Goal: Use online tool/utility: Utilize a website feature to perform a specific function

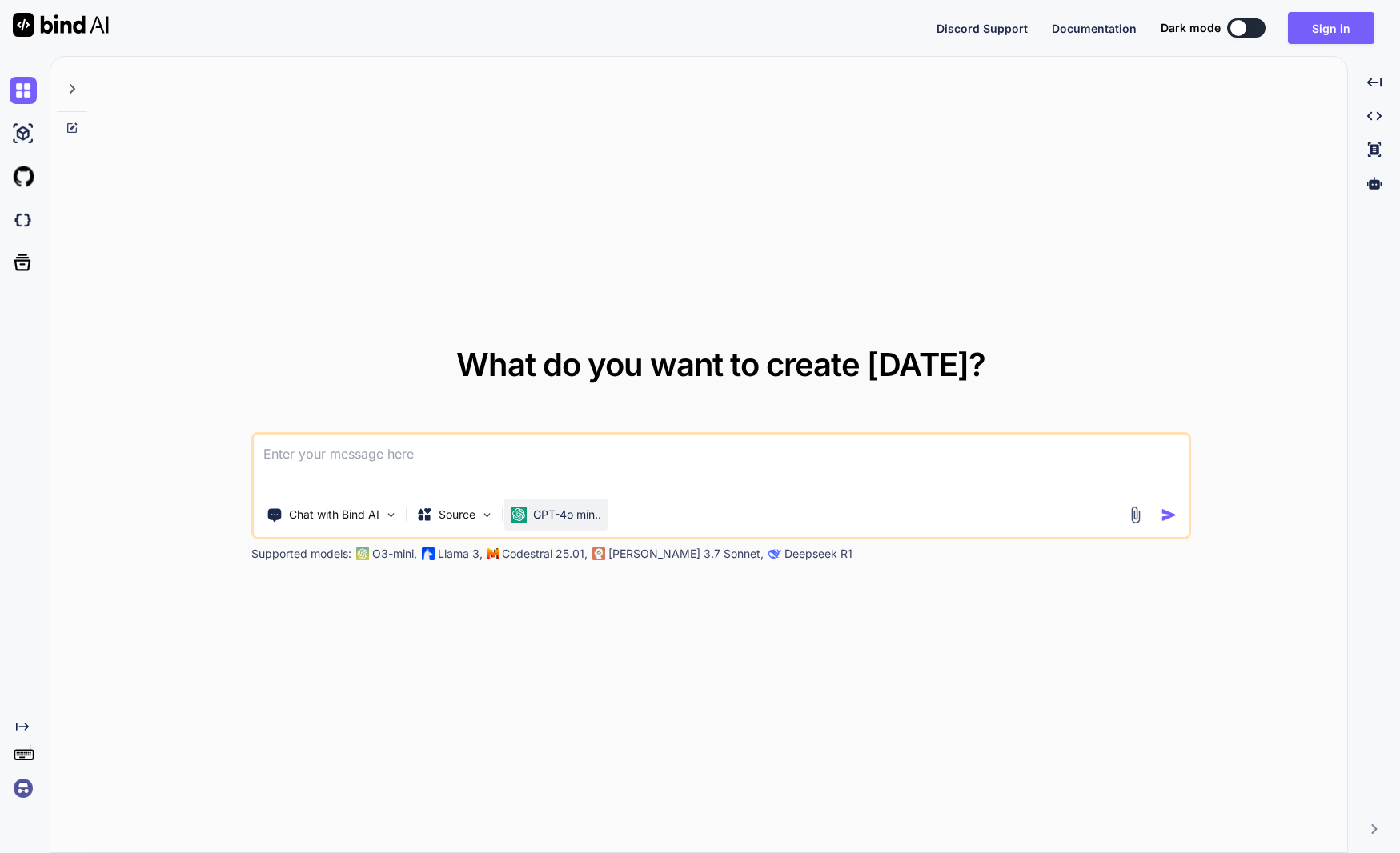
click at [573, 520] on p "GPT-4o min.." at bounding box center [568, 515] width 68 height 16
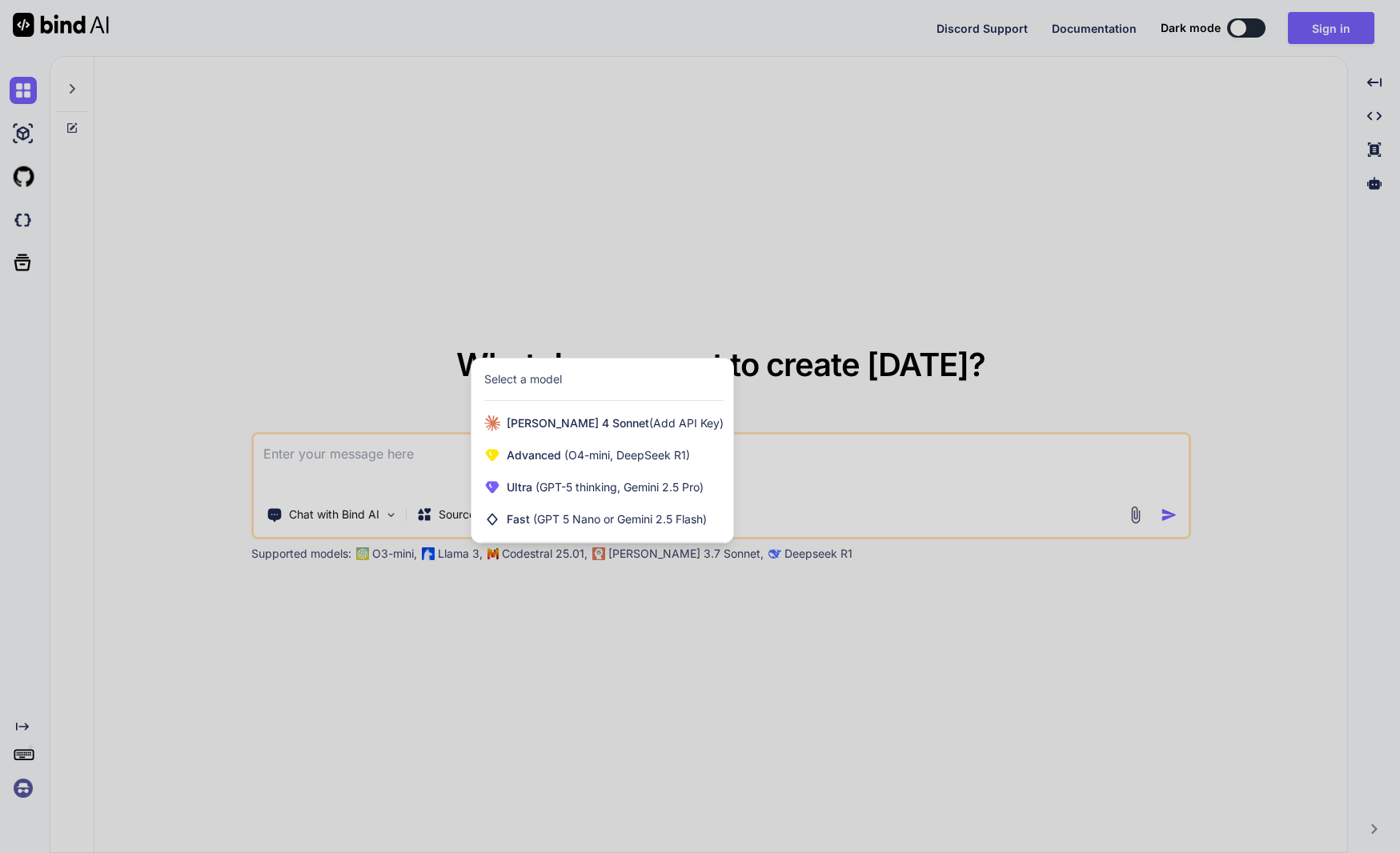
click at [1043, 161] on div at bounding box center [700, 426] width 1400 height 853
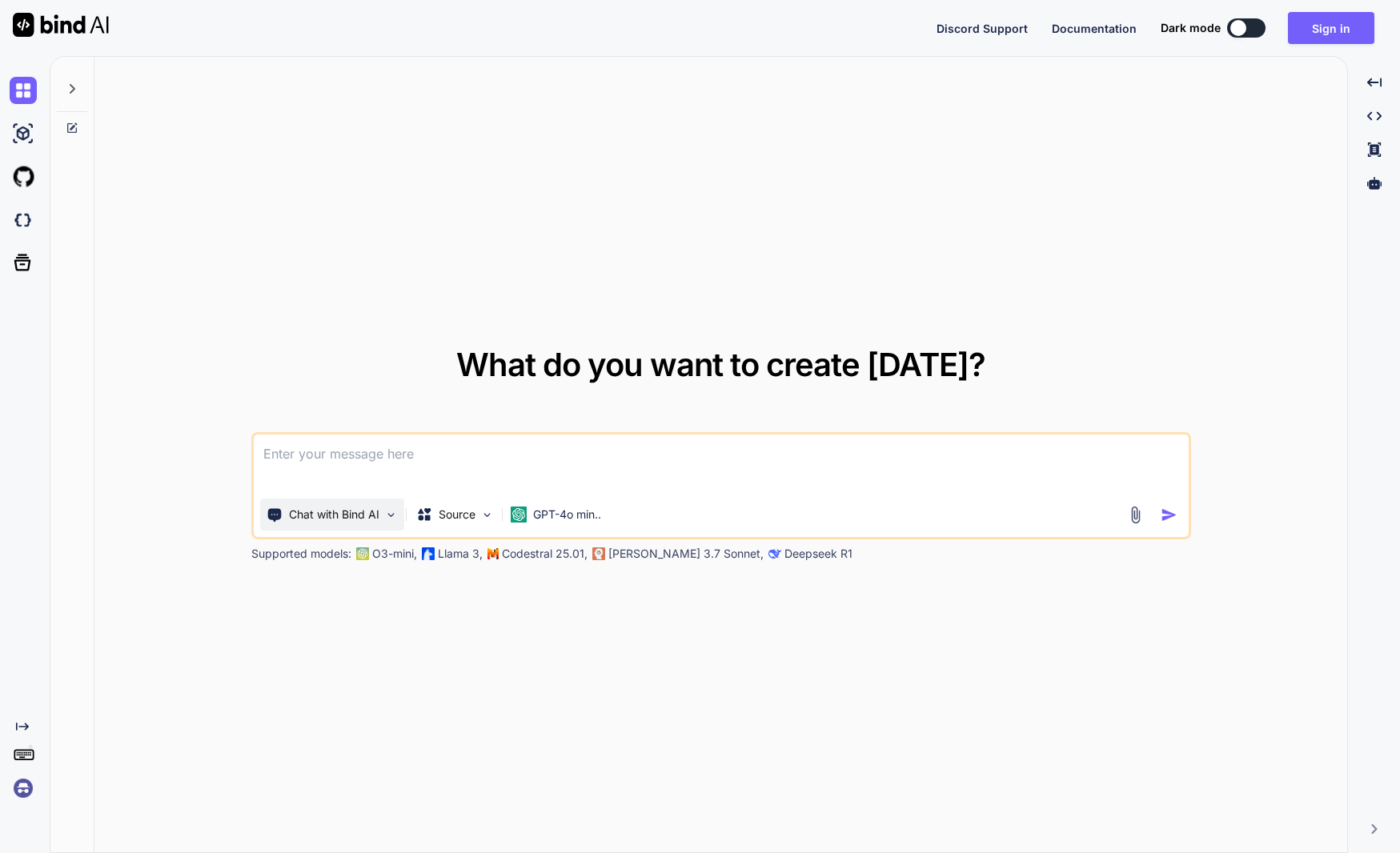
click at [378, 516] on p "Chat with Bind AI" at bounding box center [334, 515] width 91 height 16
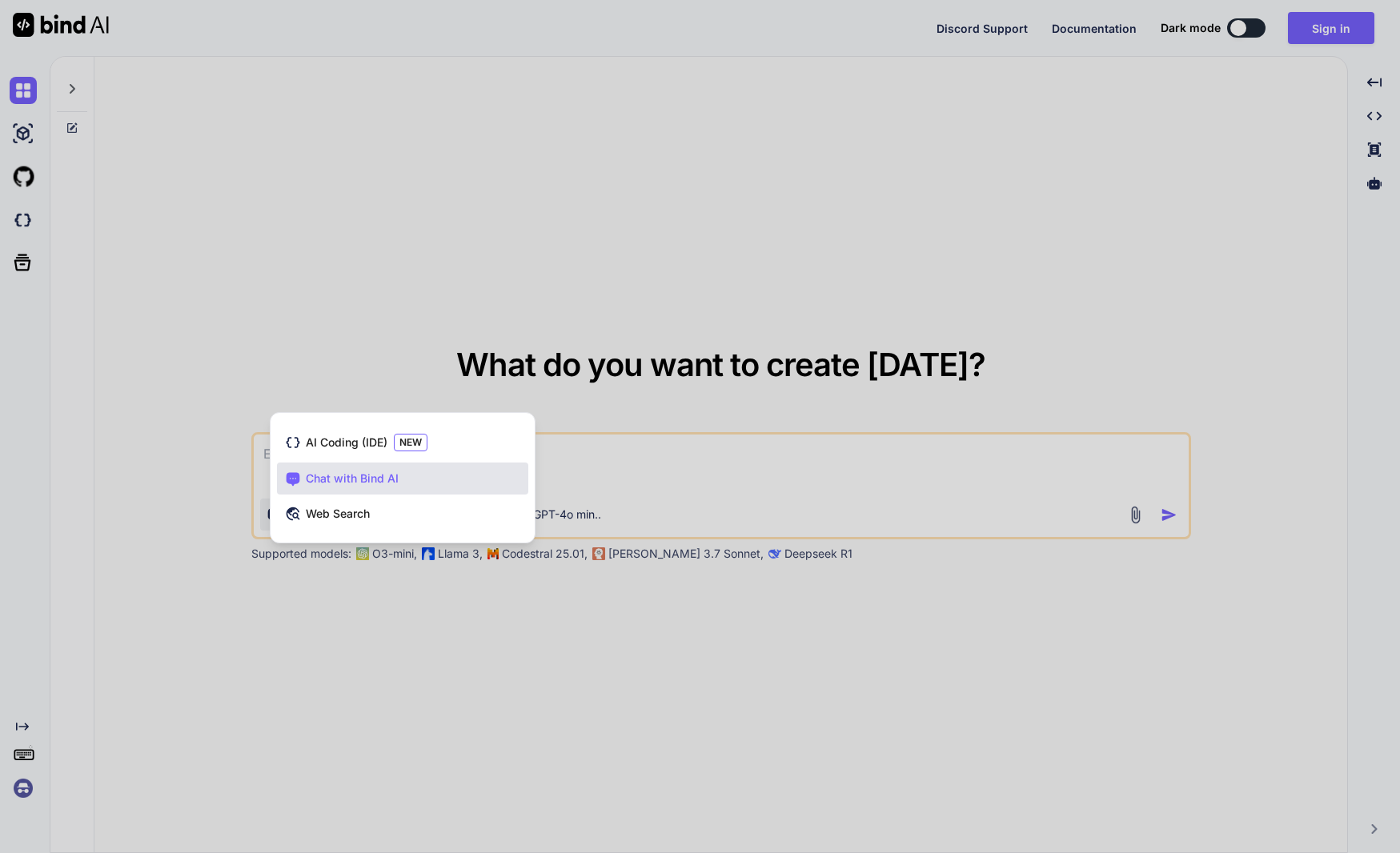
click at [329, 306] on div at bounding box center [700, 426] width 1400 height 853
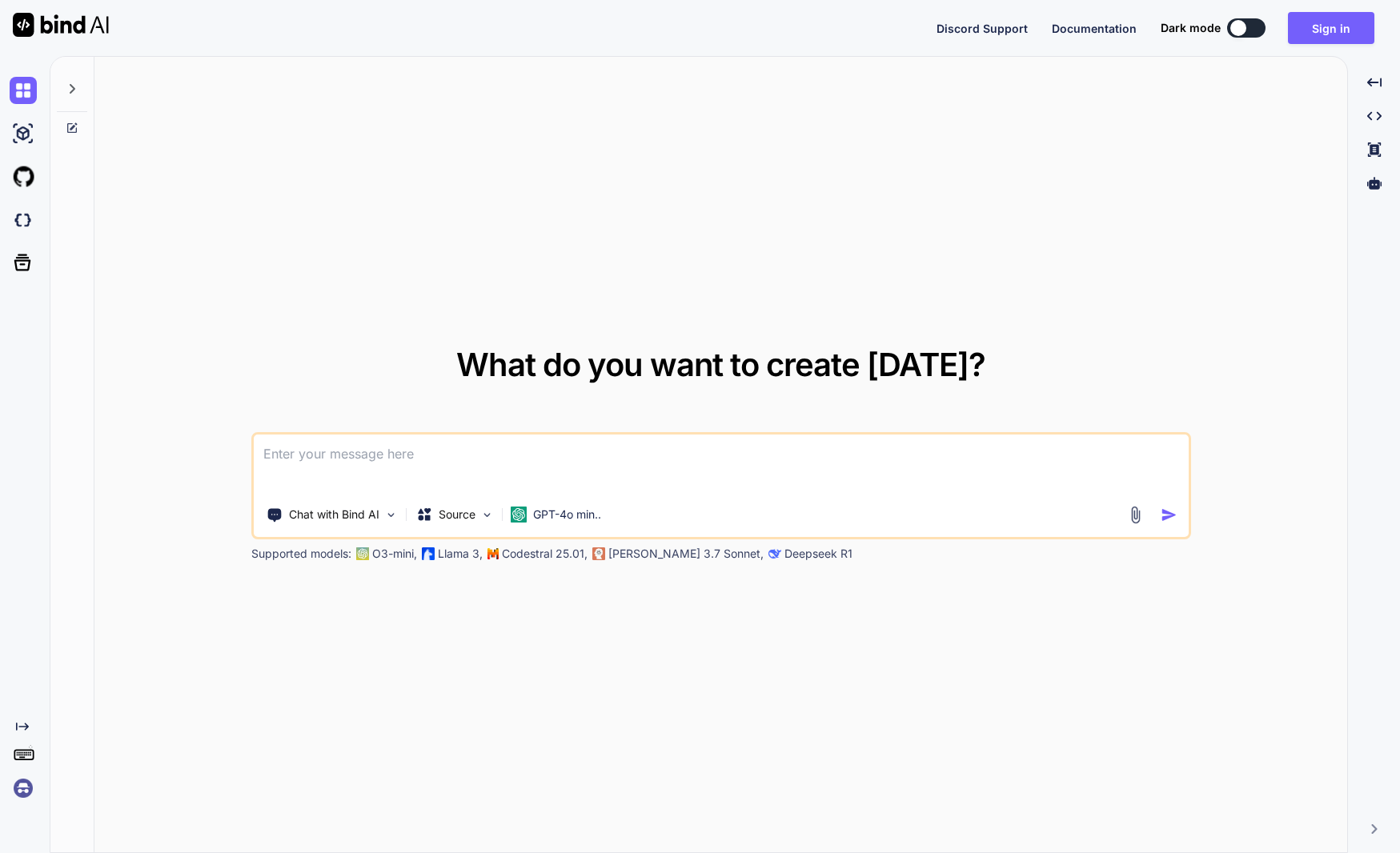
click at [1250, 27] on button at bounding box center [1246, 28] width 38 height 20
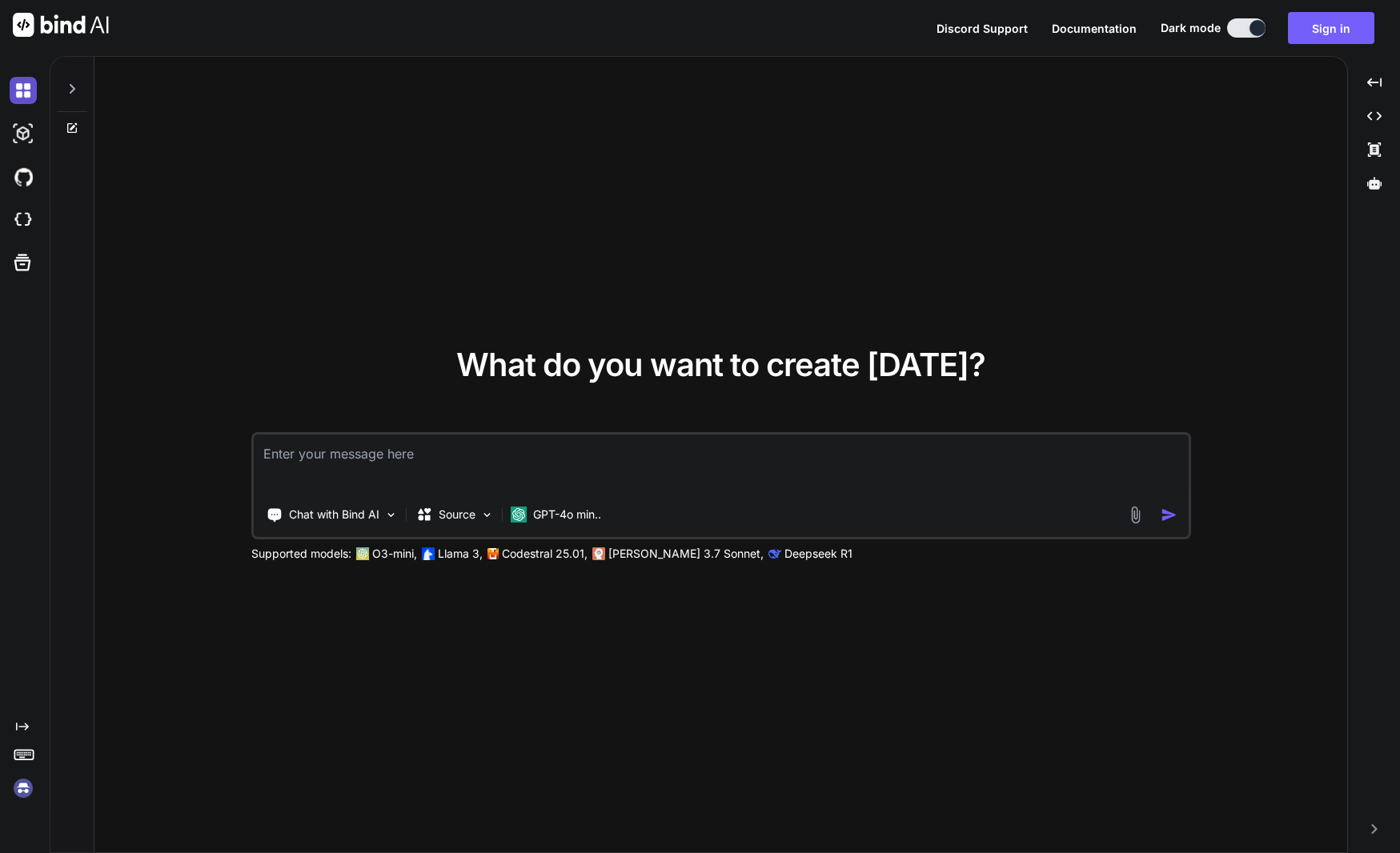
click at [25, 95] on img at bounding box center [23, 91] width 27 height 27
click at [25, 94] on img at bounding box center [23, 91] width 27 height 27
click at [70, 91] on icon at bounding box center [72, 89] width 6 height 10
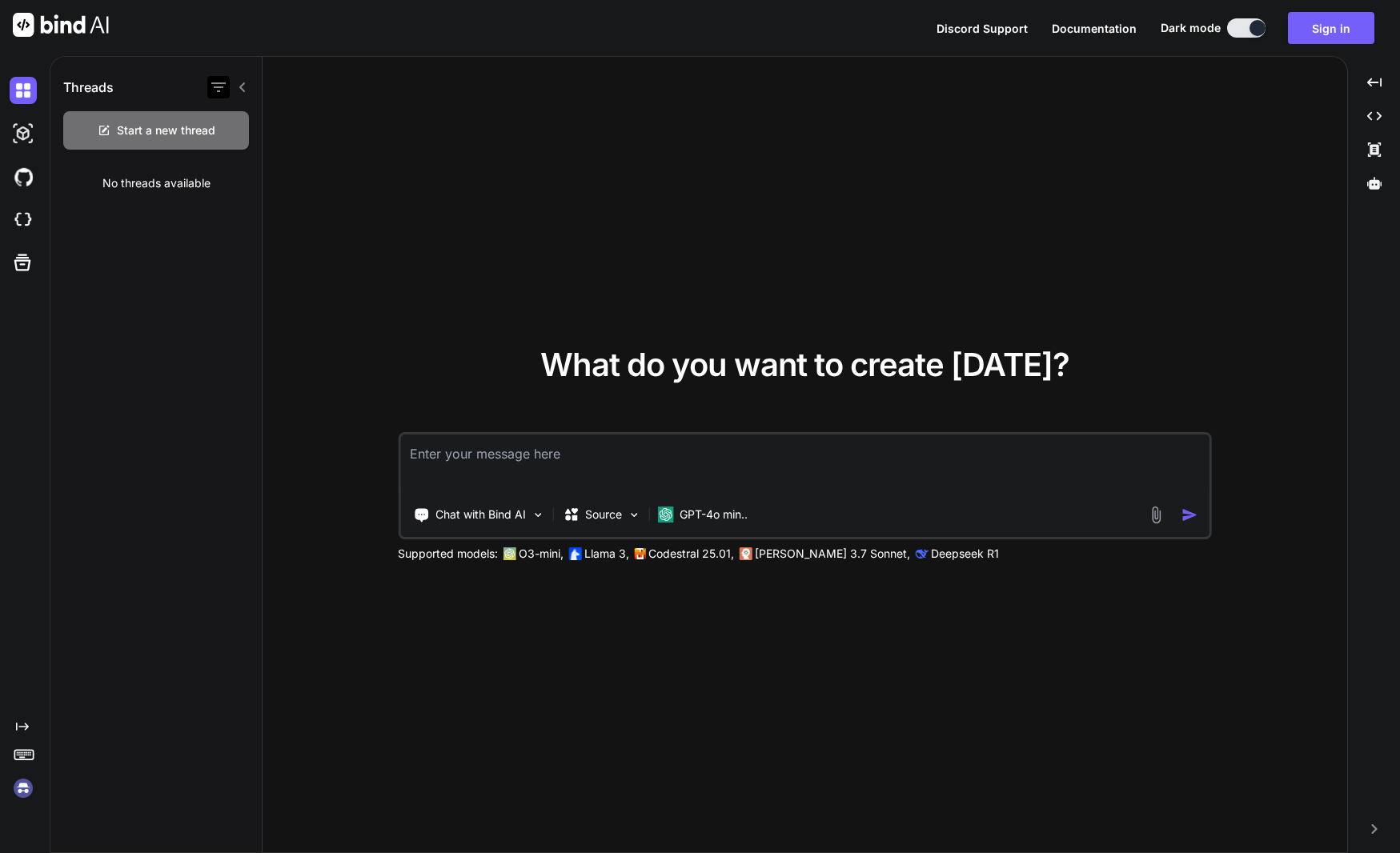
click at [220, 88] on icon "button" at bounding box center [219, 87] width 20 height 20
click at [243, 88] on icon at bounding box center [242, 87] width 13 height 13
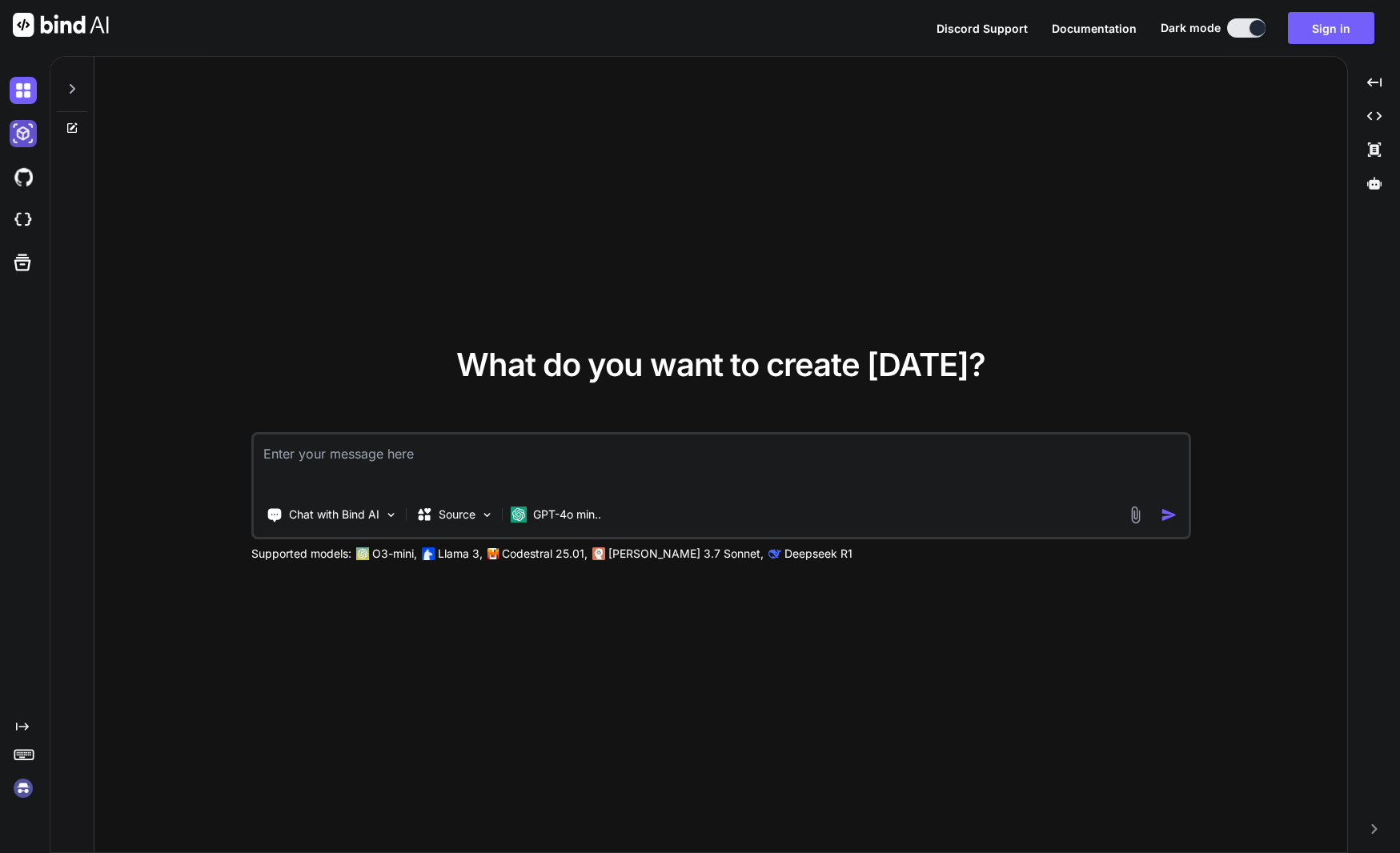
click at [27, 144] on img at bounding box center [23, 134] width 27 height 27
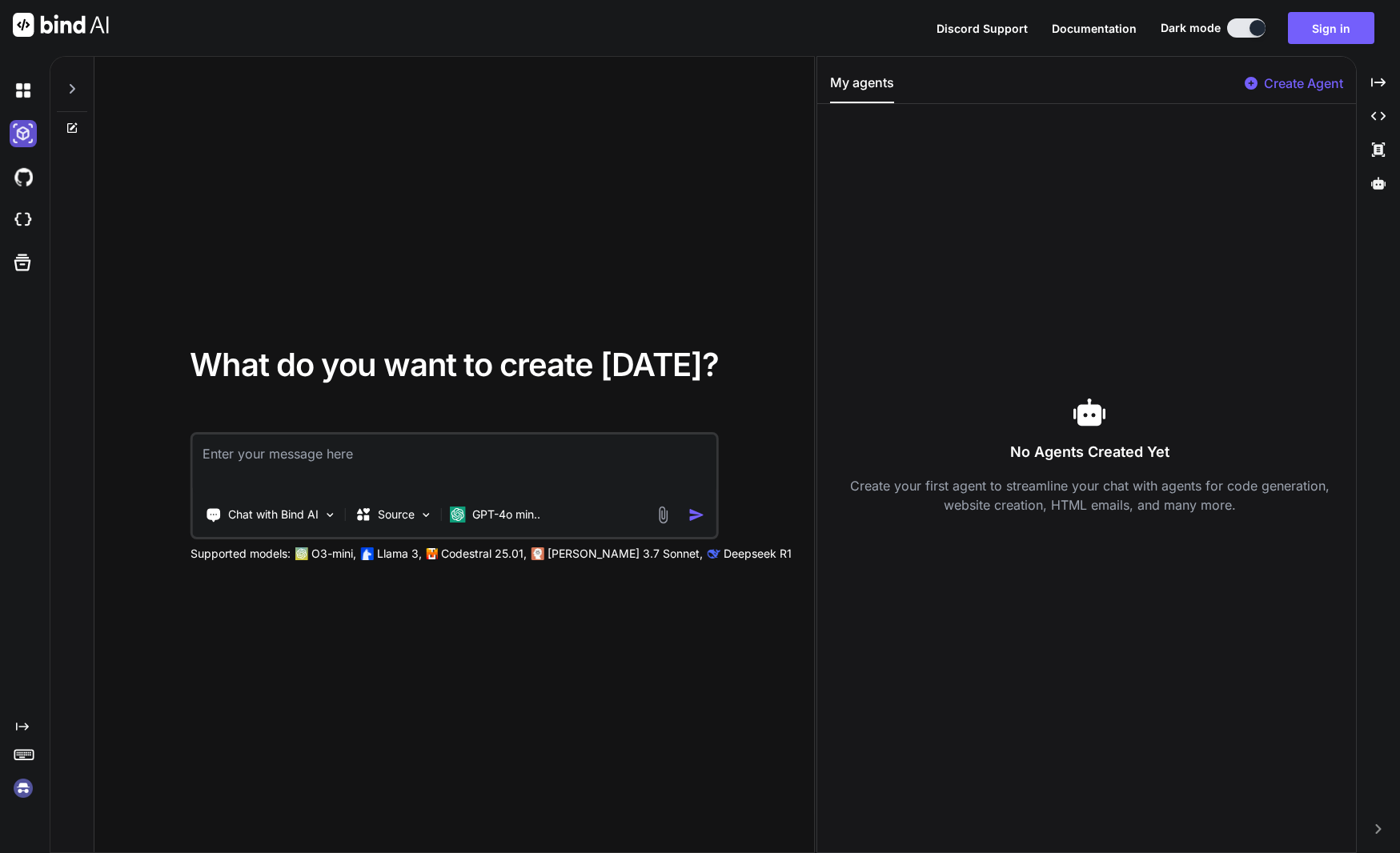
click at [24, 138] on img at bounding box center [23, 134] width 27 height 27
click at [24, 93] on img at bounding box center [23, 91] width 27 height 27
click at [23, 184] on img at bounding box center [23, 177] width 27 height 27
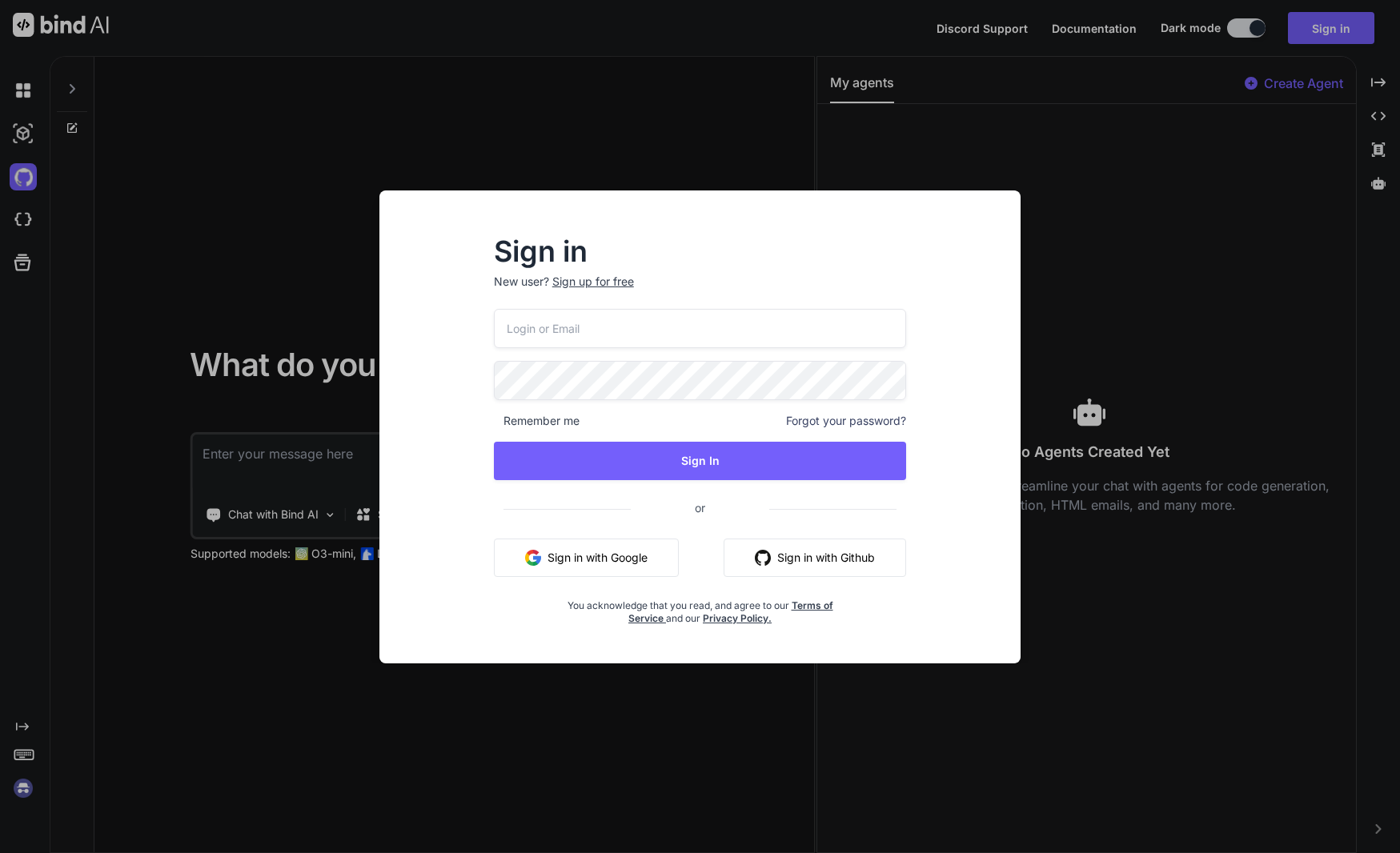
click at [430, 115] on div "Sign in New user? Sign up for free Remember me Forgot your password? Sign In or…" at bounding box center [700, 426] width 1400 height 853
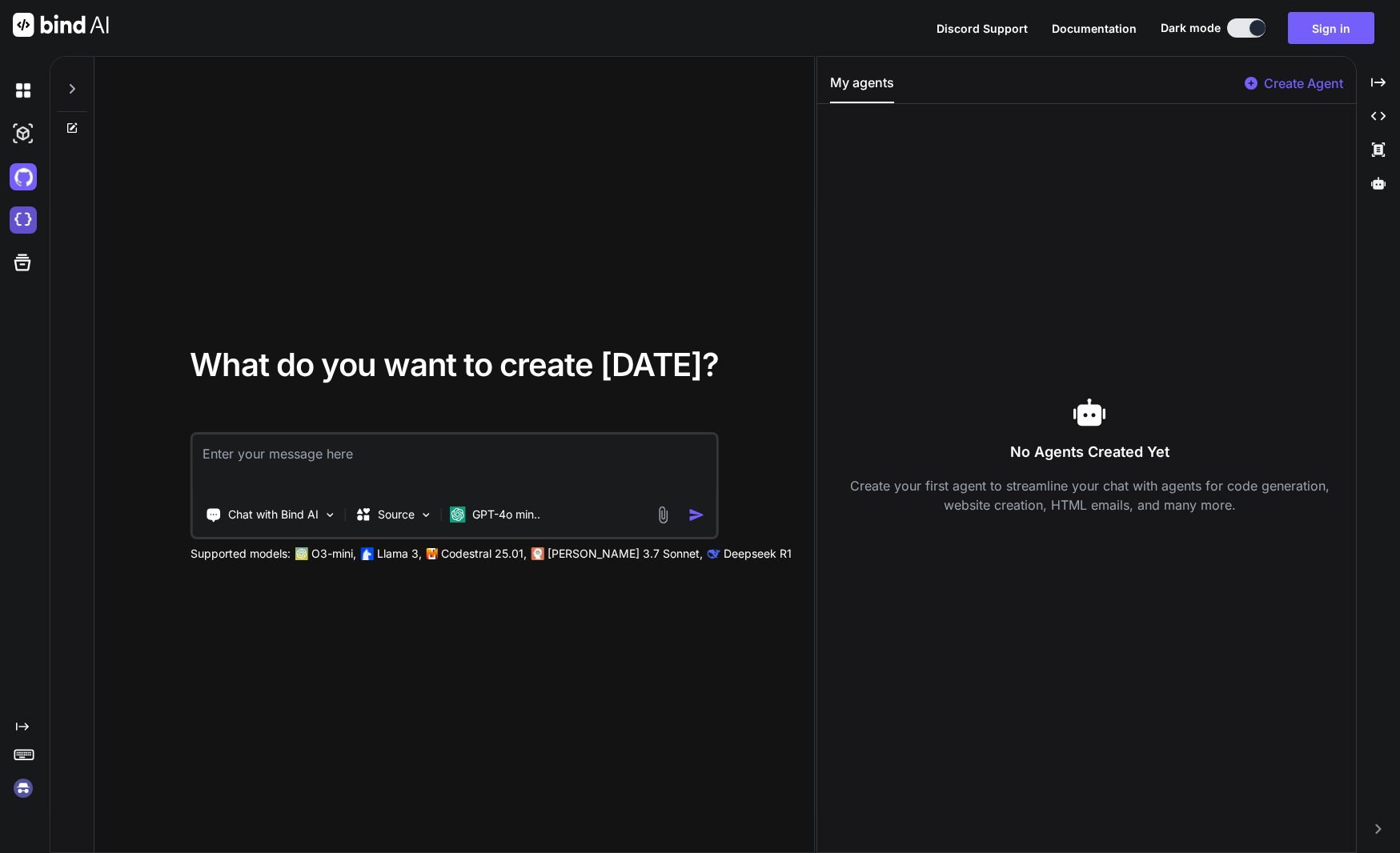
click at [25, 225] on img at bounding box center [23, 220] width 27 height 27
click at [20, 264] on icon at bounding box center [22, 262] width 17 height 17
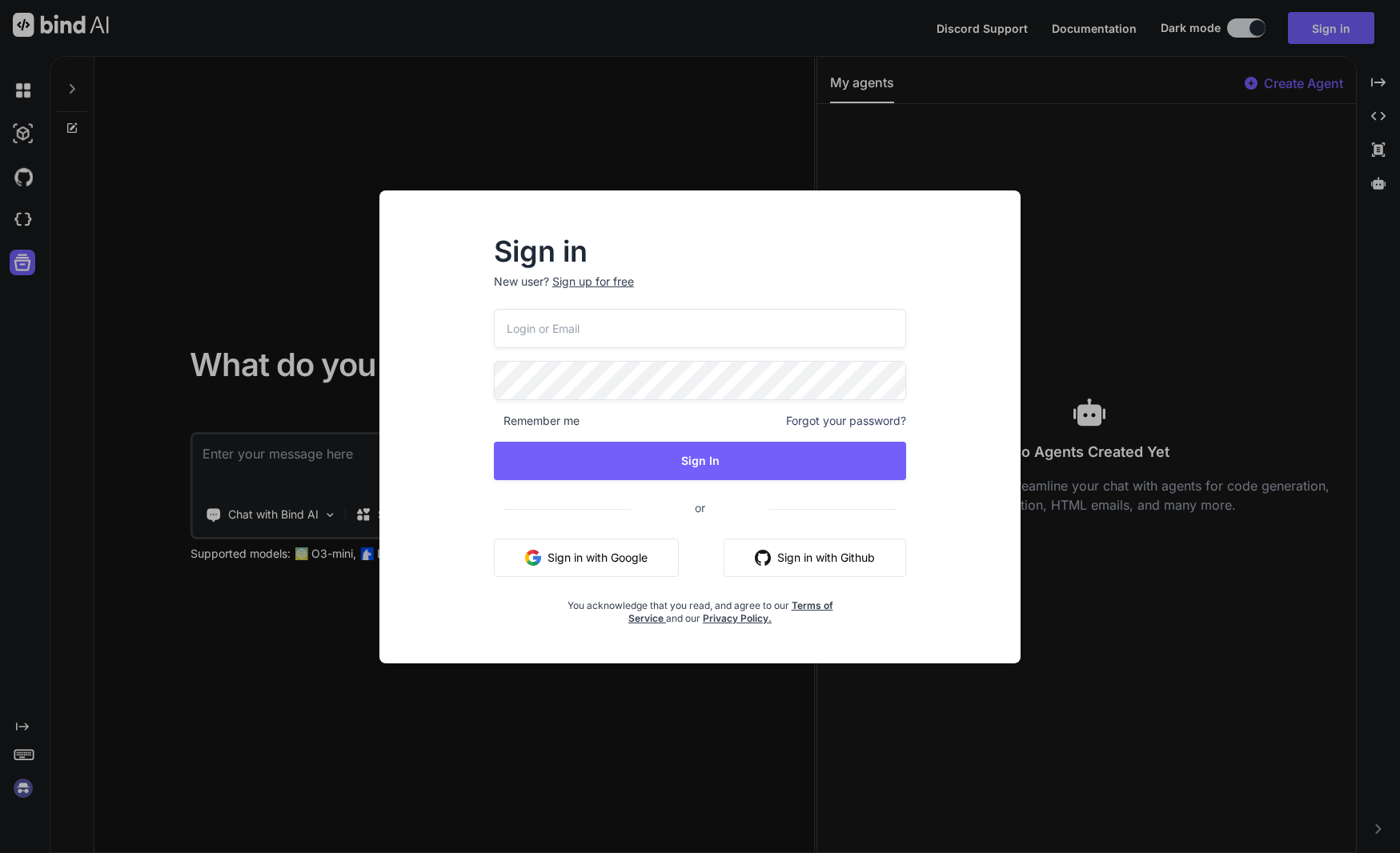
drag, startPoint x: 276, startPoint y: 789, endPoint x: 244, endPoint y: 772, distance: 36.2
click at [276, 789] on div "Sign in New user? Sign up for free Remember me Forgot your password? Sign In or…" at bounding box center [700, 426] width 1400 height 853
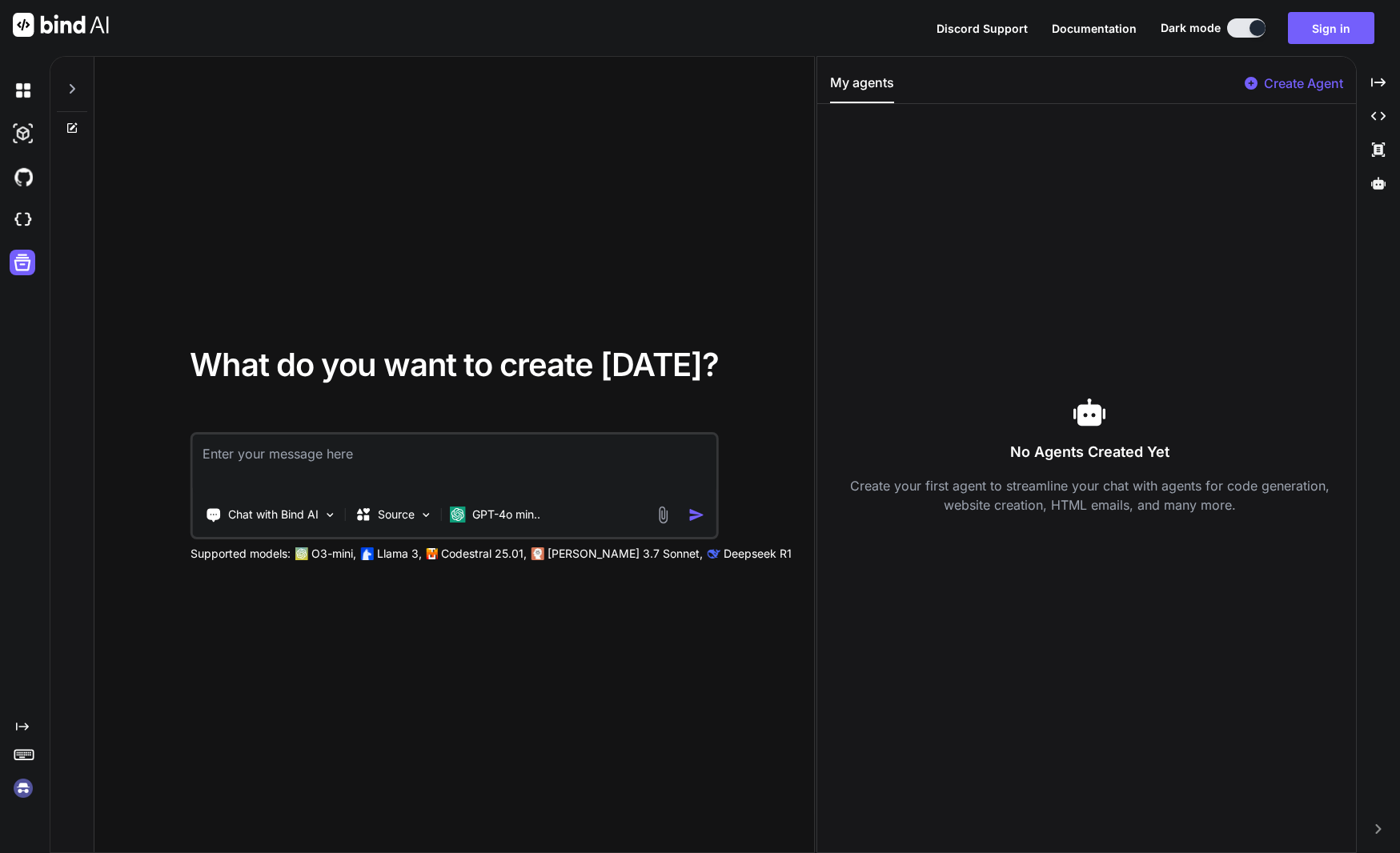
click at [22, 732] on icon "Created with Pixso." at bounding box center [21, 726] width 13 height 13
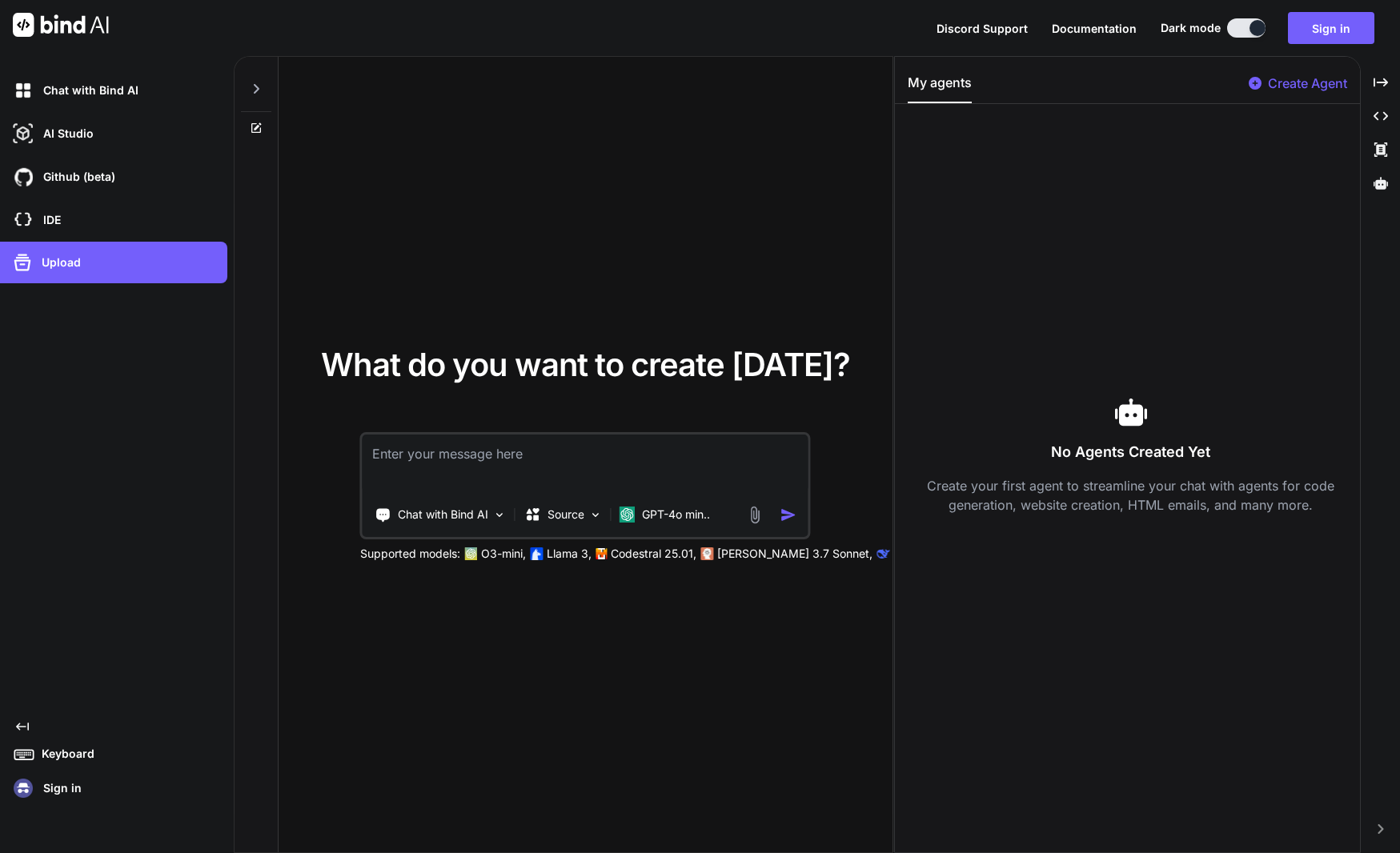
click at [23, 728] on icon "Created with Pixso." at bounding box center [21, 726] width 13 height 13
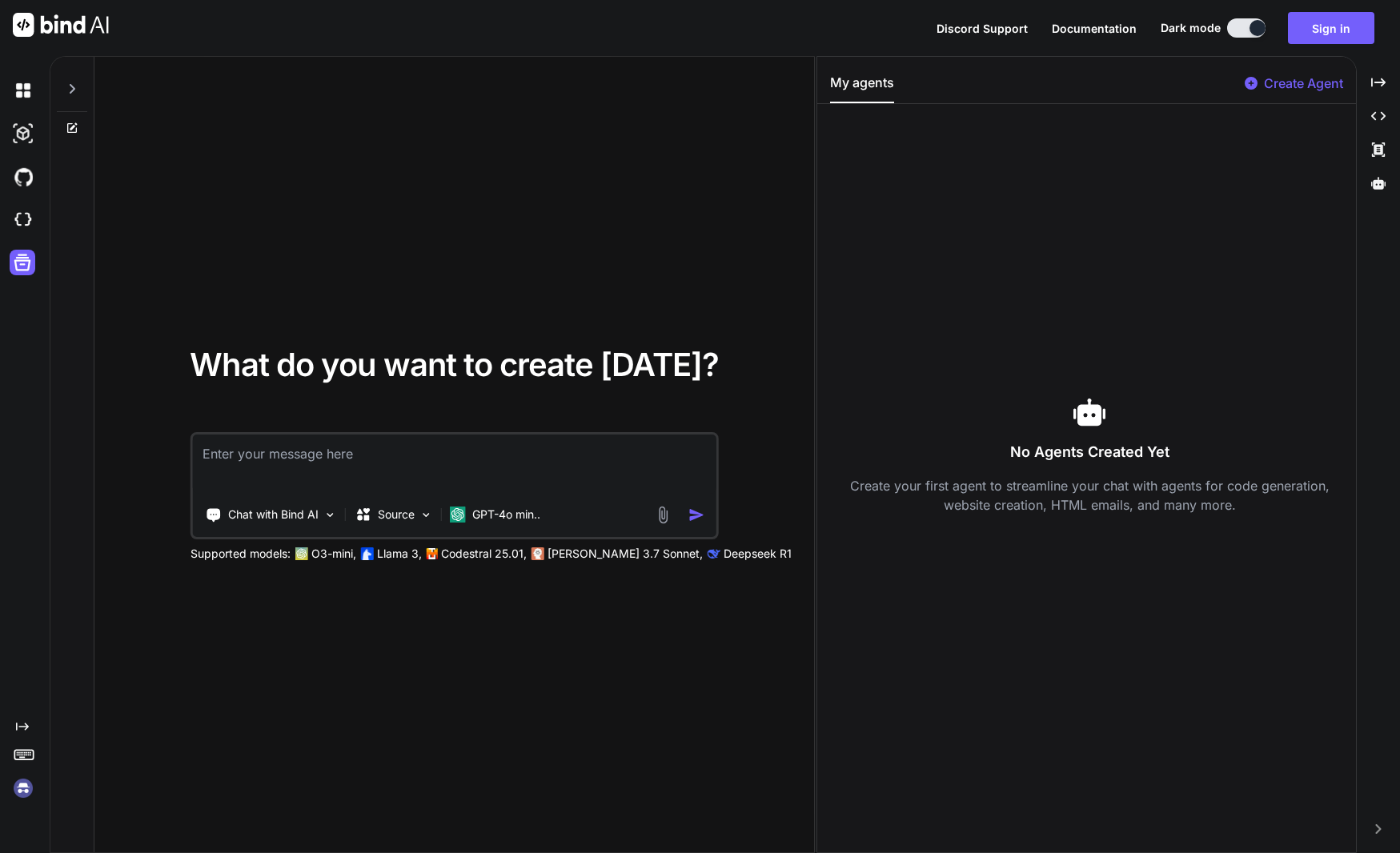
click at [22, 728] on icon "Created with Pixso." at bounding box center [21, 726] width 13 height 13
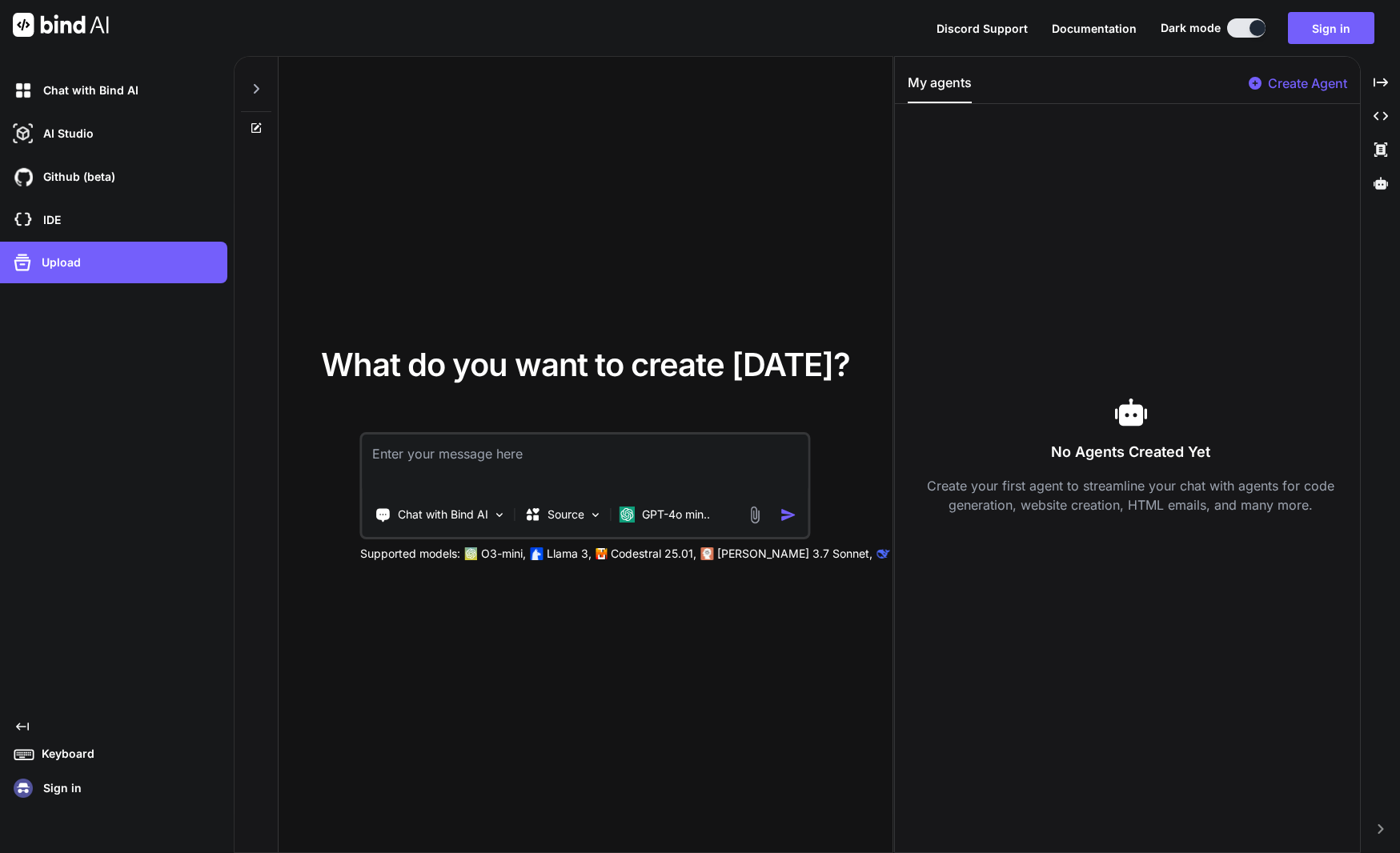
click at [73, 753] on p "Keyboard" at bounding box center [64, 753] width 60 height 16
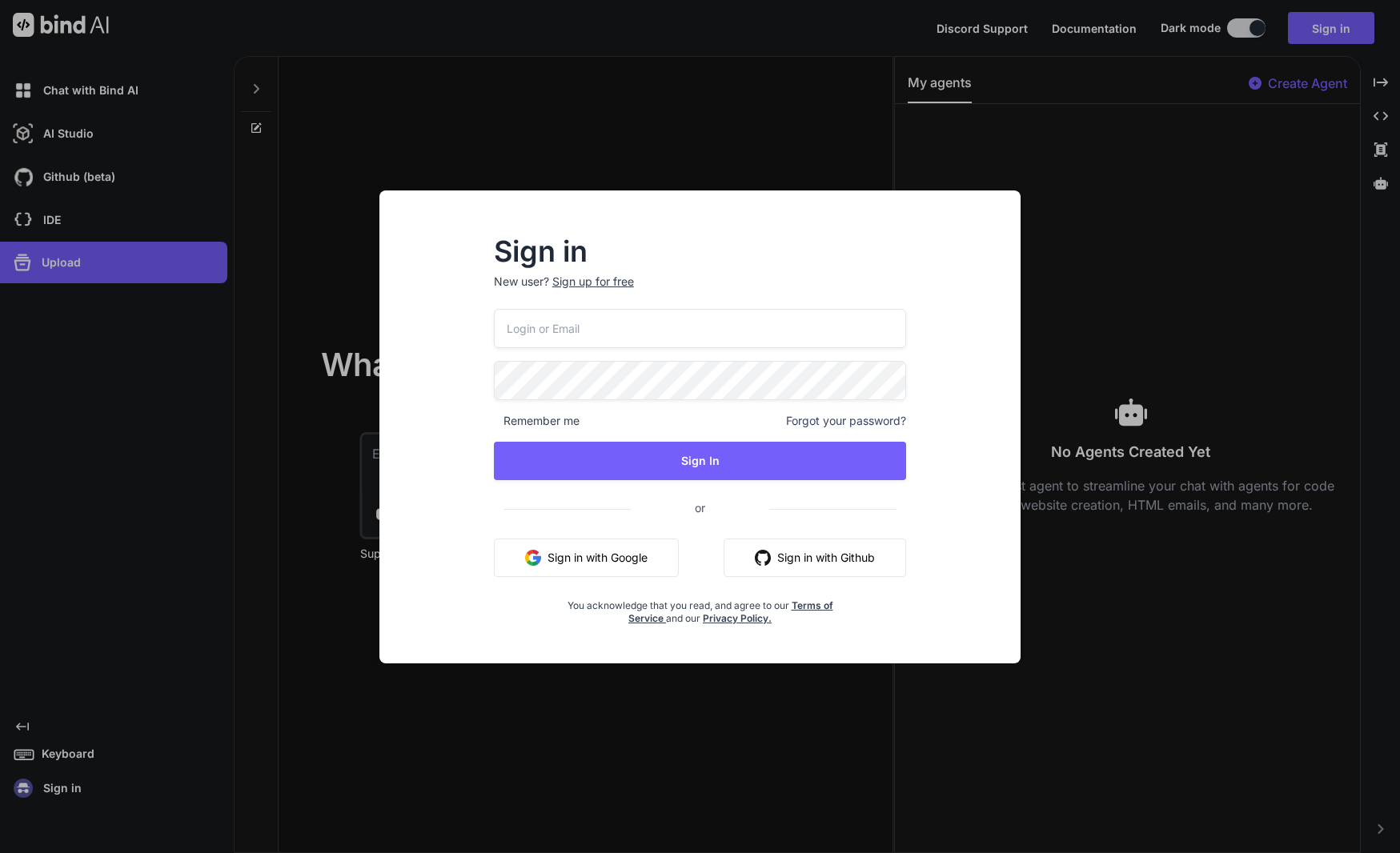
click at [52, 391] on div "Sign in New user? Sign up for free Remember me Forgot your password? Sign In or…" at bounding box center [700, 426] width 1400 height 853
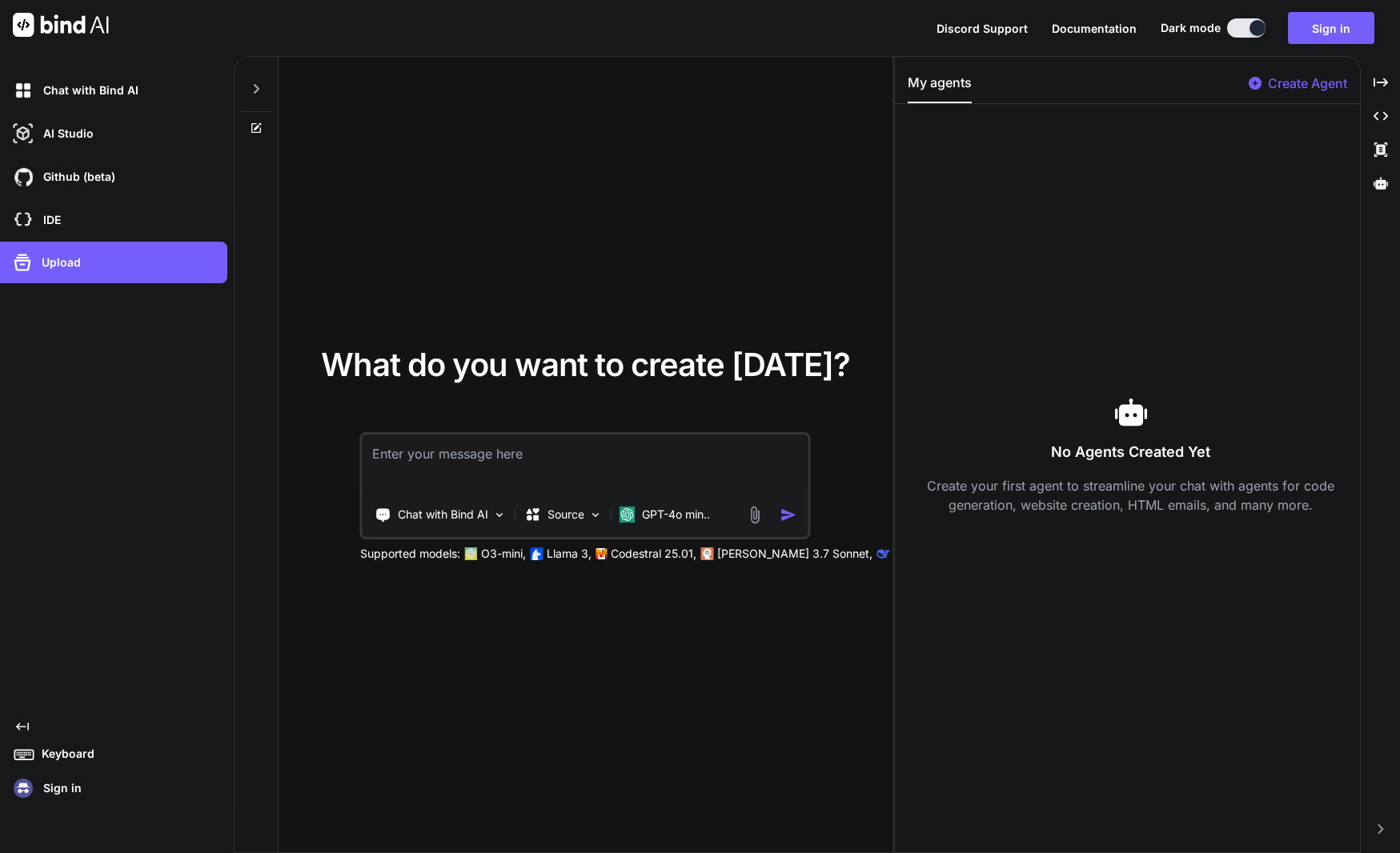
click at [459, 468] on textarea at bounding box center [585, 464] width 445 height 60
click at [22, 733] on icon "Created with Pixso." at bounding box center [21, 726] width 13 height 13
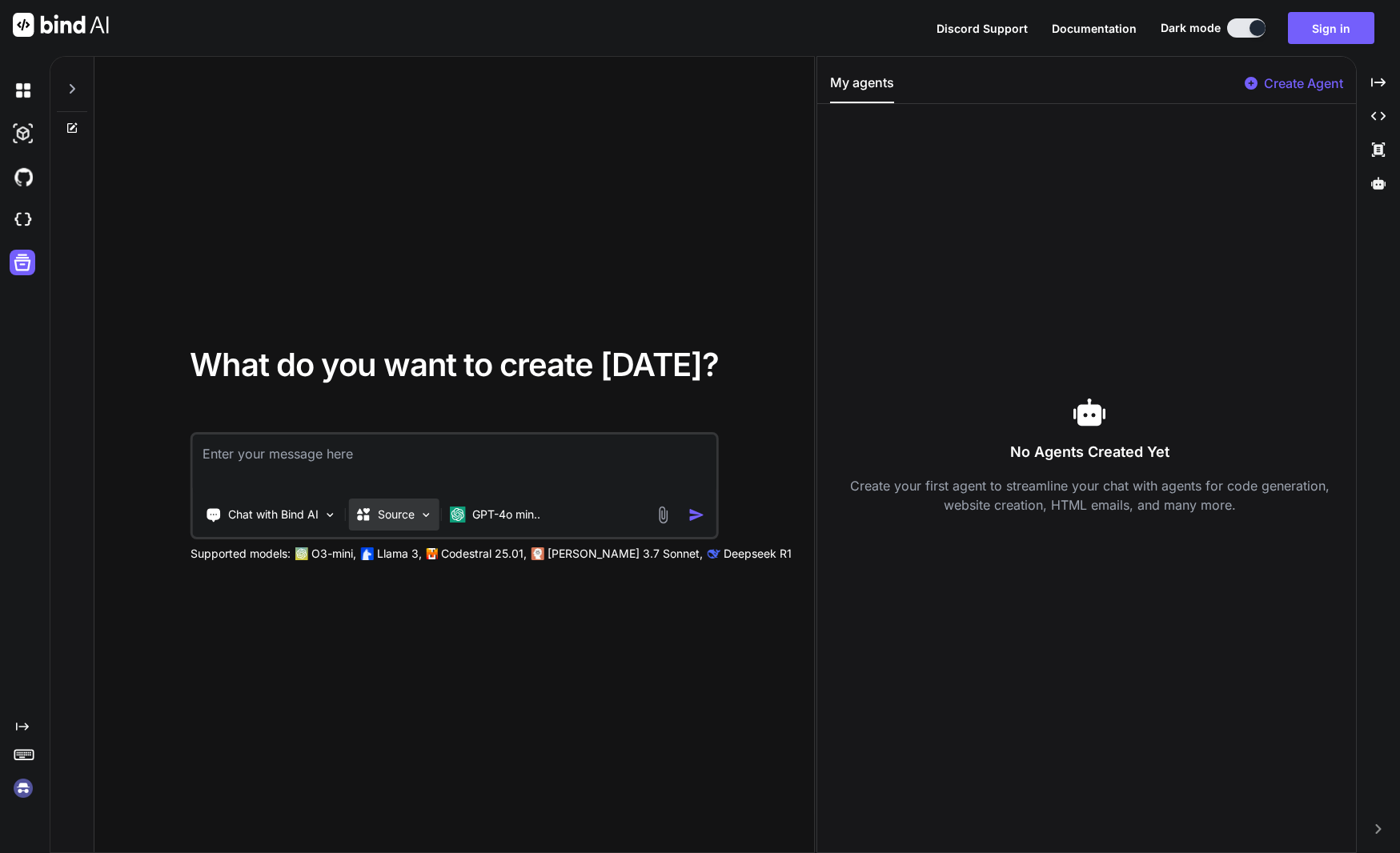
click at [417, 523] on div "Source" at bounding box center [394, 514] width 91 height 32
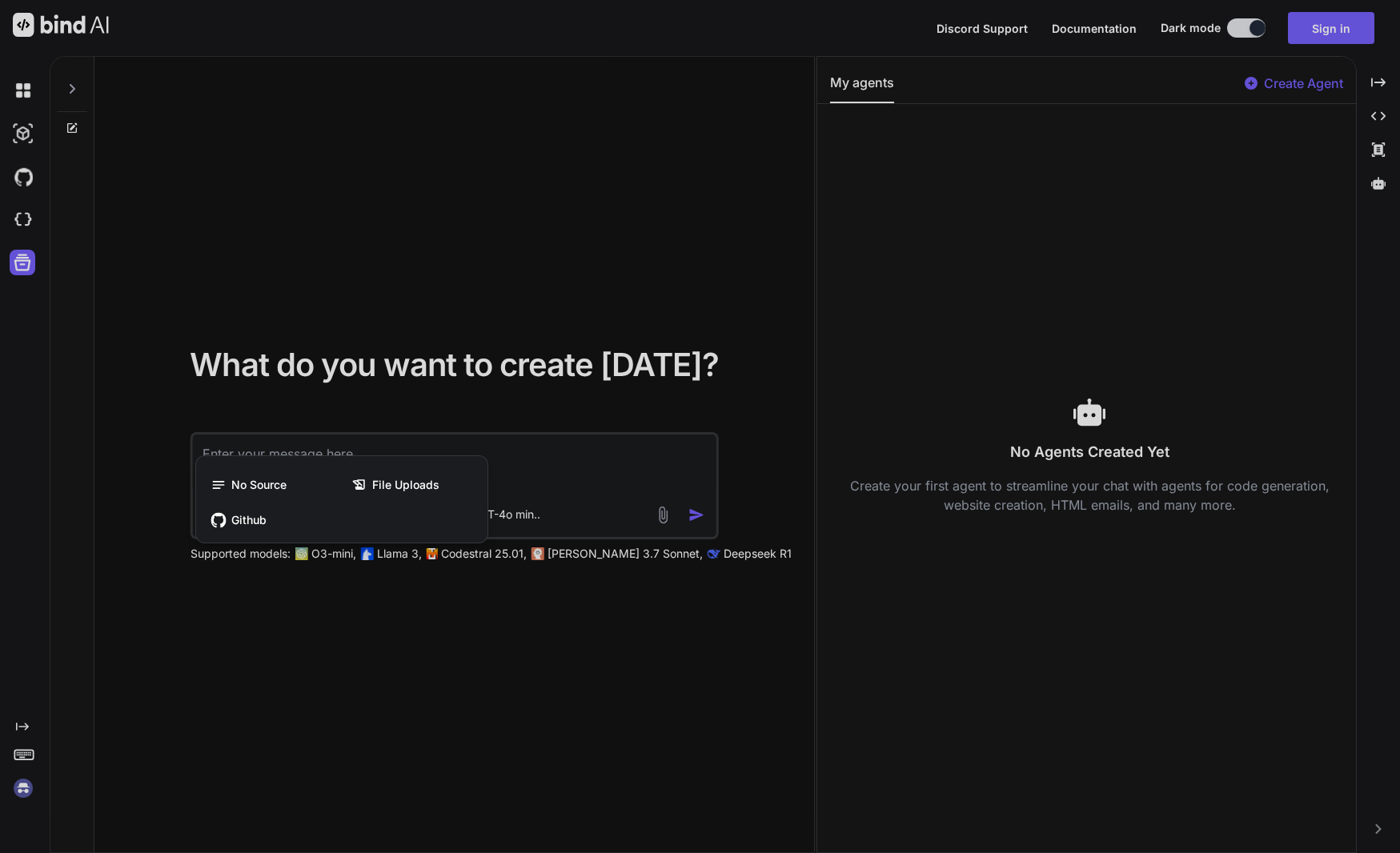
drag, startPoint x: 465, startPoint y: 692, endPoint x: 510, endPoint y: 618, distance: 86.6
click at [462, 689] on div at bounding box center [700, 426] width 1400 height 853
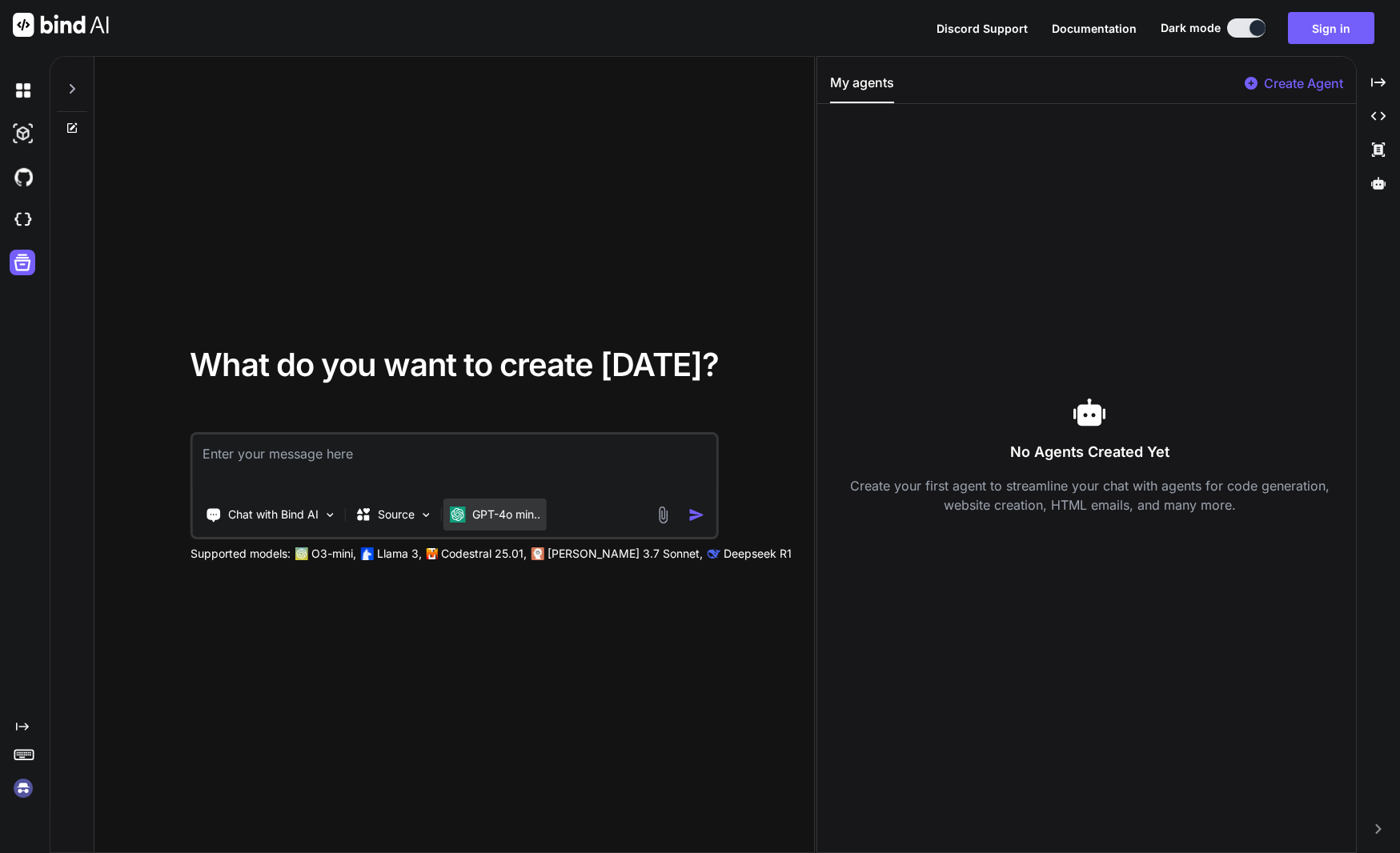
click at [514, 519] on p "GPT-4o min.." at bounding box center [506, 515] width 68 height 16
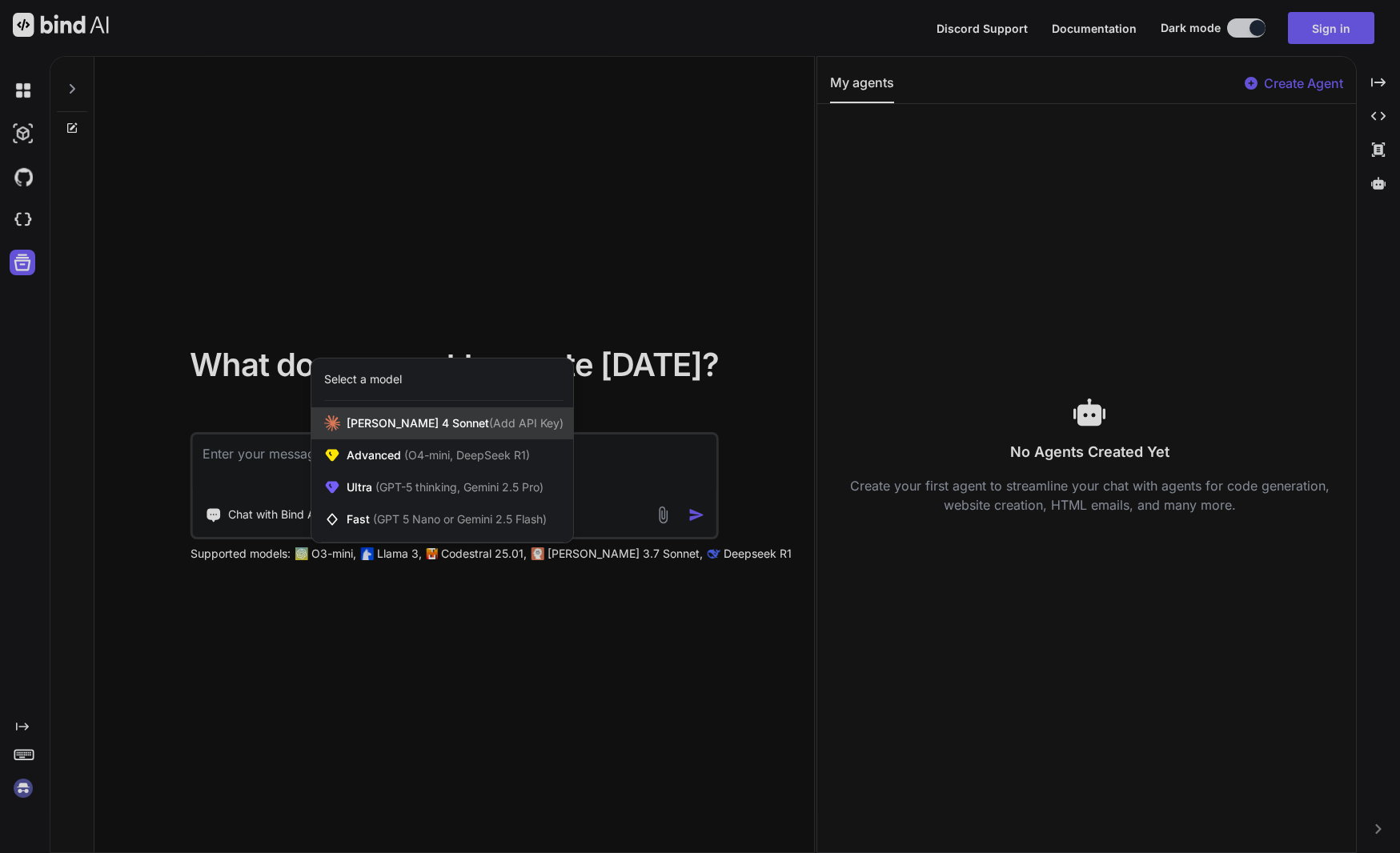
click at [435, 430] on span "Claude 4 Sonnet (Add API Key)" at bounding box center [455, 423] width 217 height 16
type textarea "x"
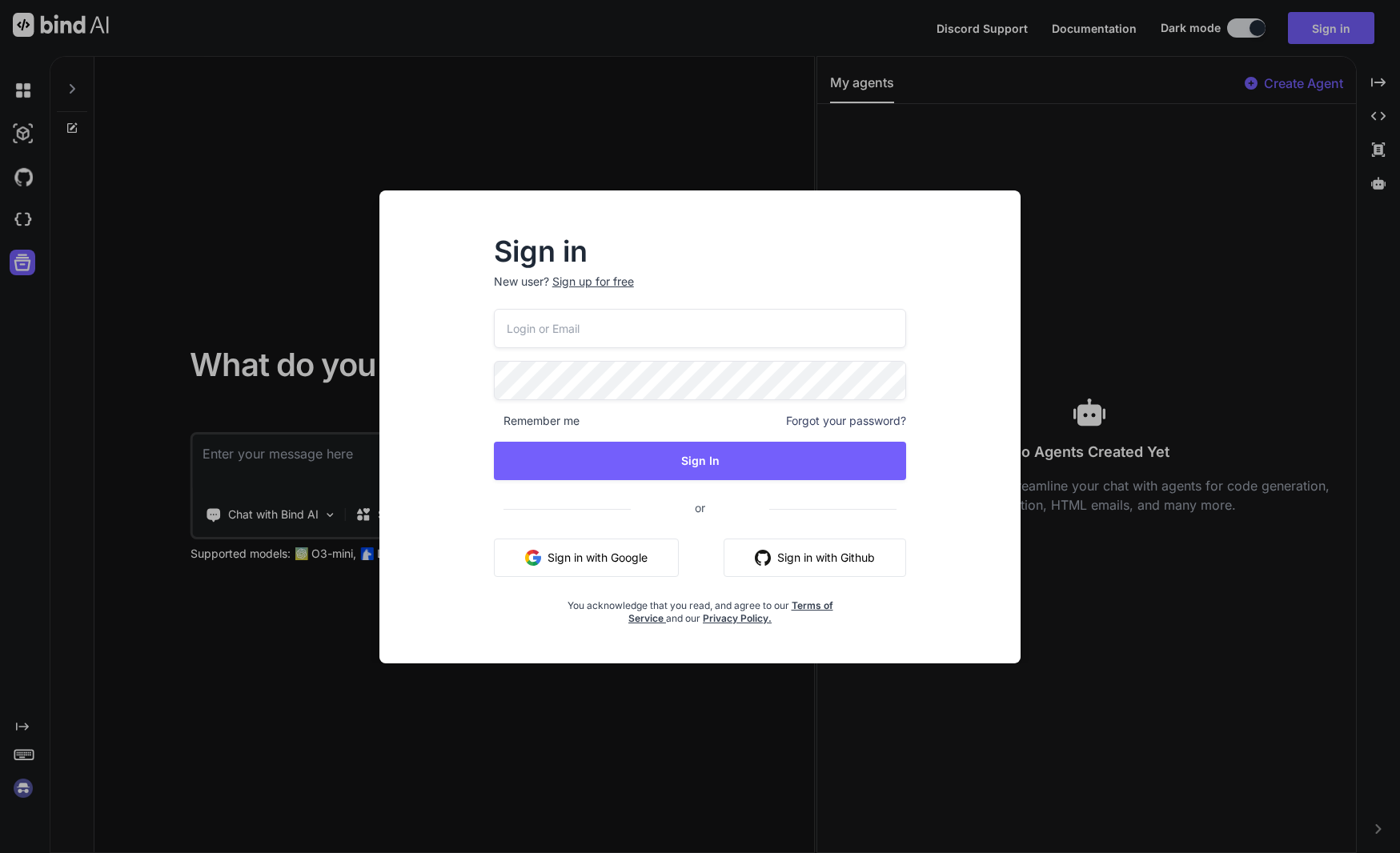
click at [275, 748] on div "Sign in New user? Sign up for free Remember me Forgot your password? Sign In or…" at bounding box center [700, 426] width 1400 height 853
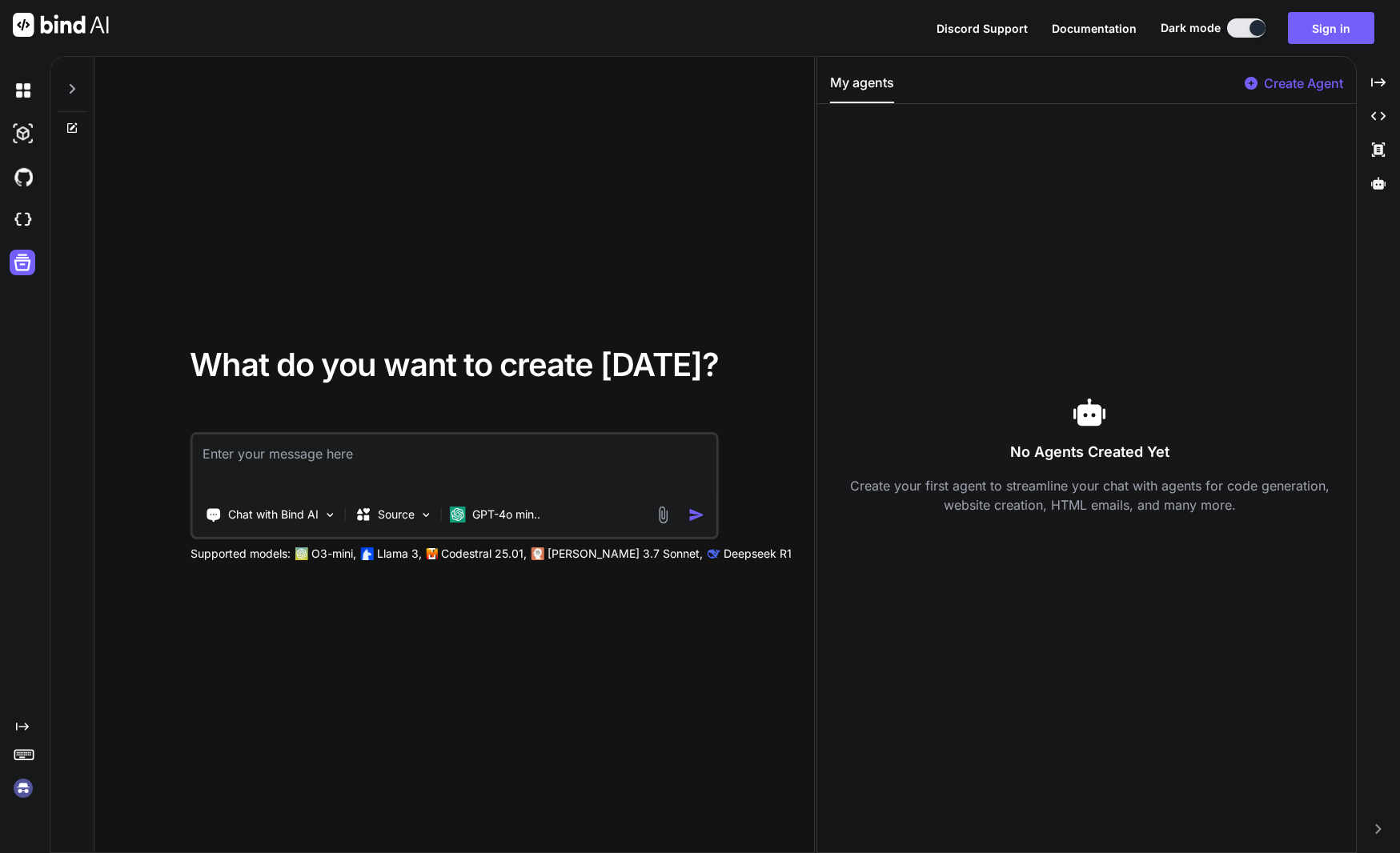
click at [639, 199] on div "What do you want to create today? Chat with Bind AI Source GPT-4o min.. Support…" at bounding box center [454, 455] width 719 height 797
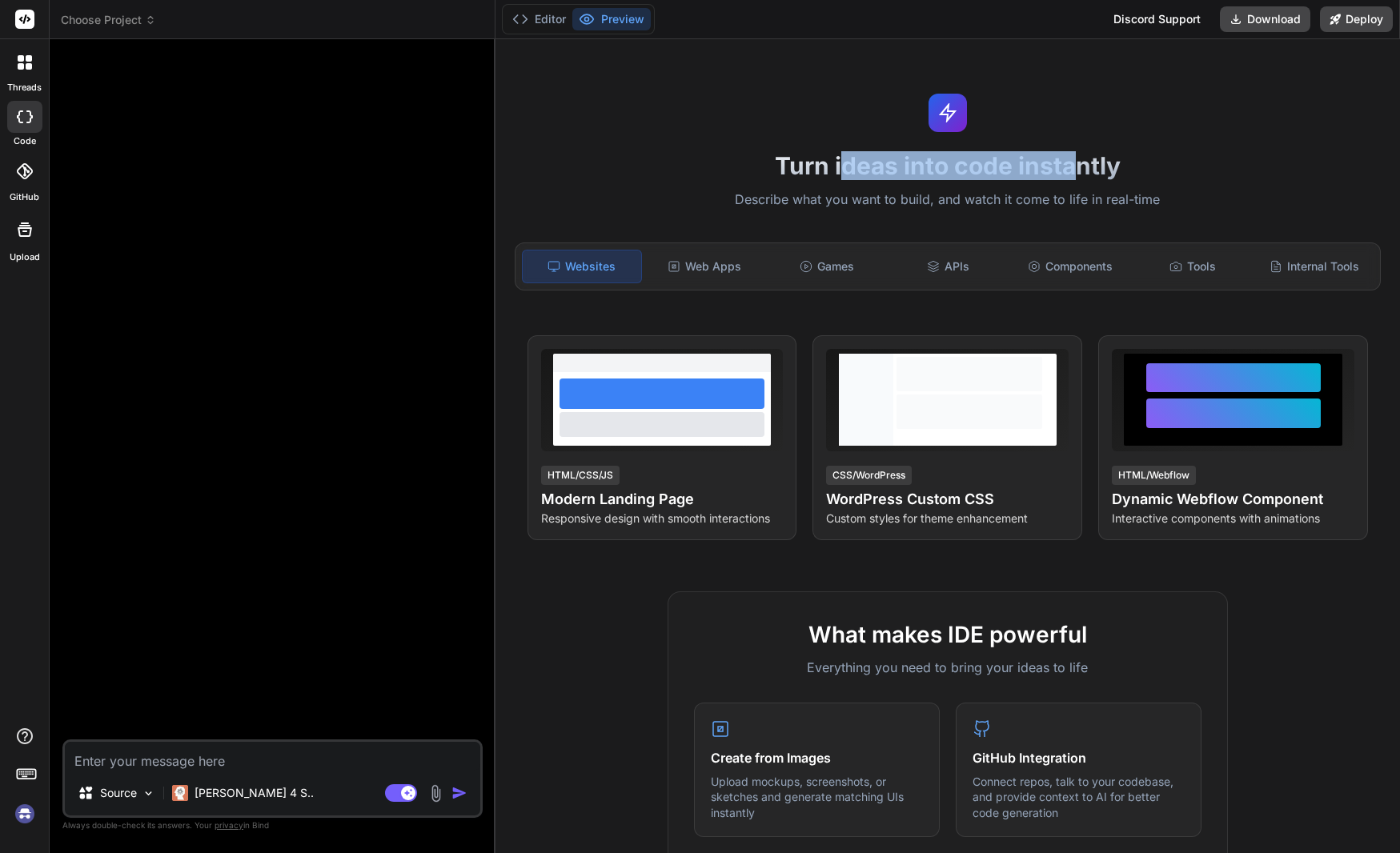
drag, startPoint x: 838, startPoint y: 166, endPoint x: 1082, endPoint y: 169, distance: 244.0
click at [1082, 169] on h1 "Turn ideas into code instantly" at bounding box center [948, 165] width 885 height 28
click at [223, 789] on p "[PERSON_NAME] 4 S.." at bounding box center [254, 793] width 119 height 16
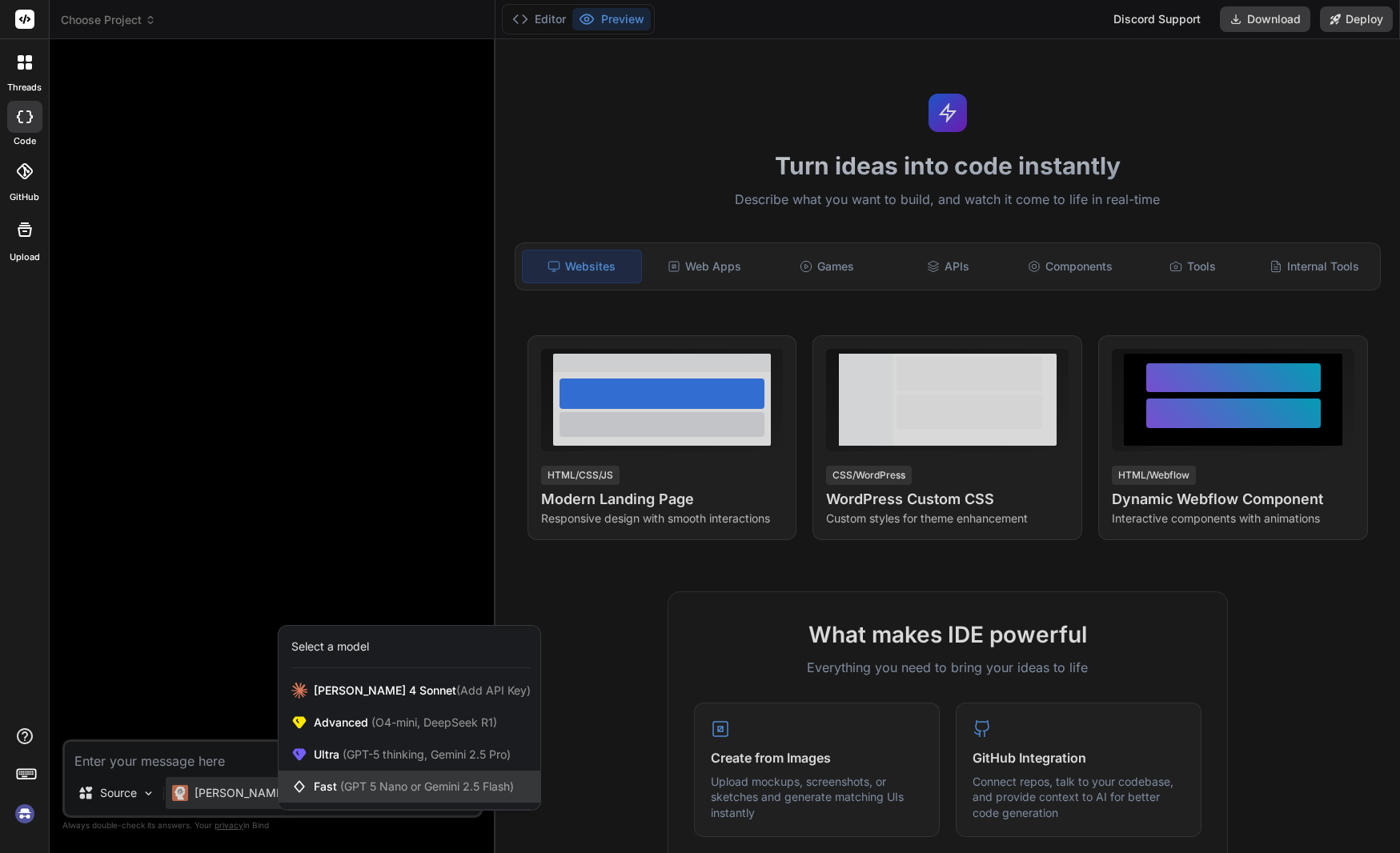
click at [391, 779] on span "Fast (GPT 5 Nano or Gemini 2.5 Flash)" at bounding box center [413, 787] width 200 height 16
type textarea "x"
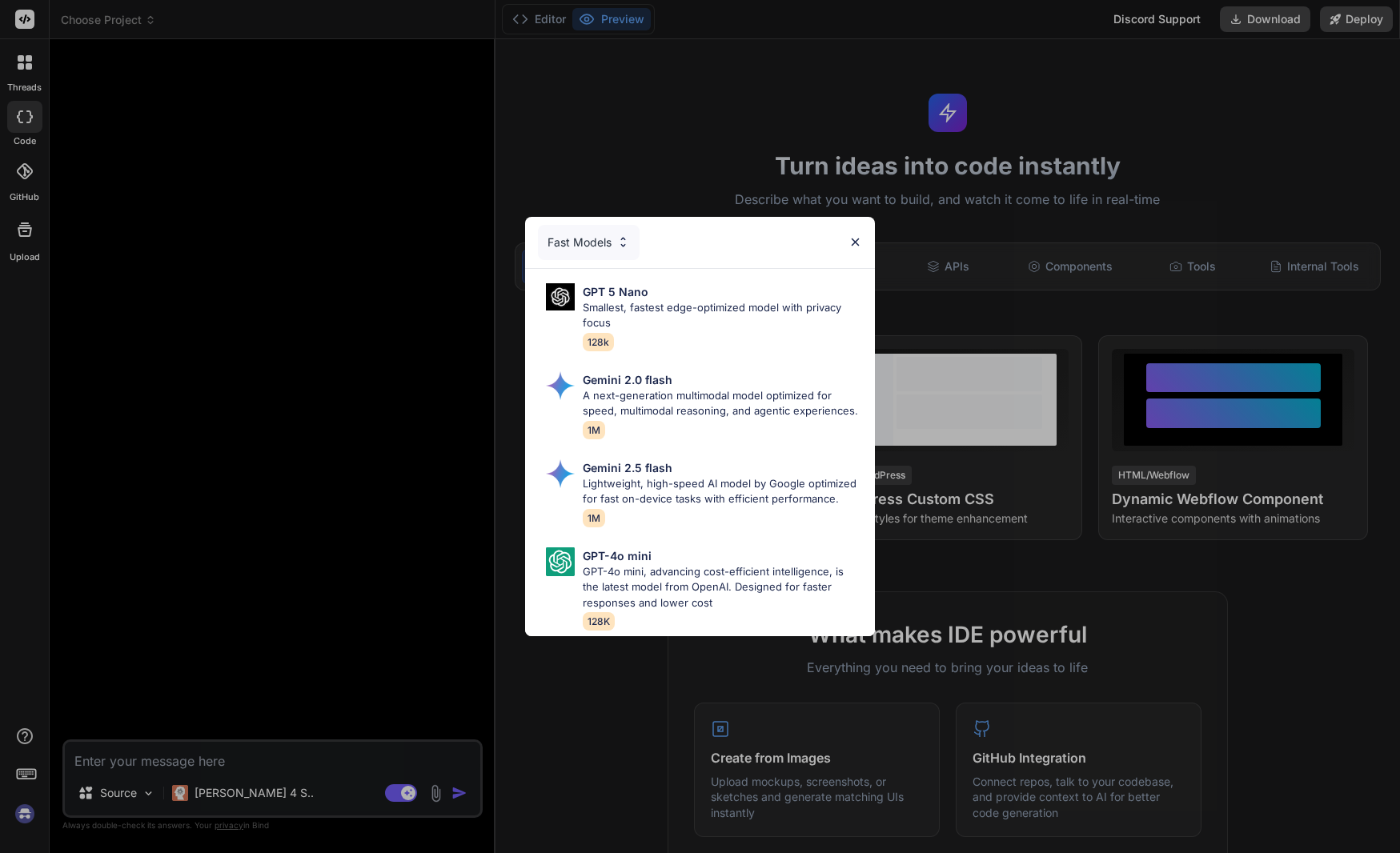
click at [565, 226] on div "Fast Models" at bounding box center [588, 242] width 102 height 35
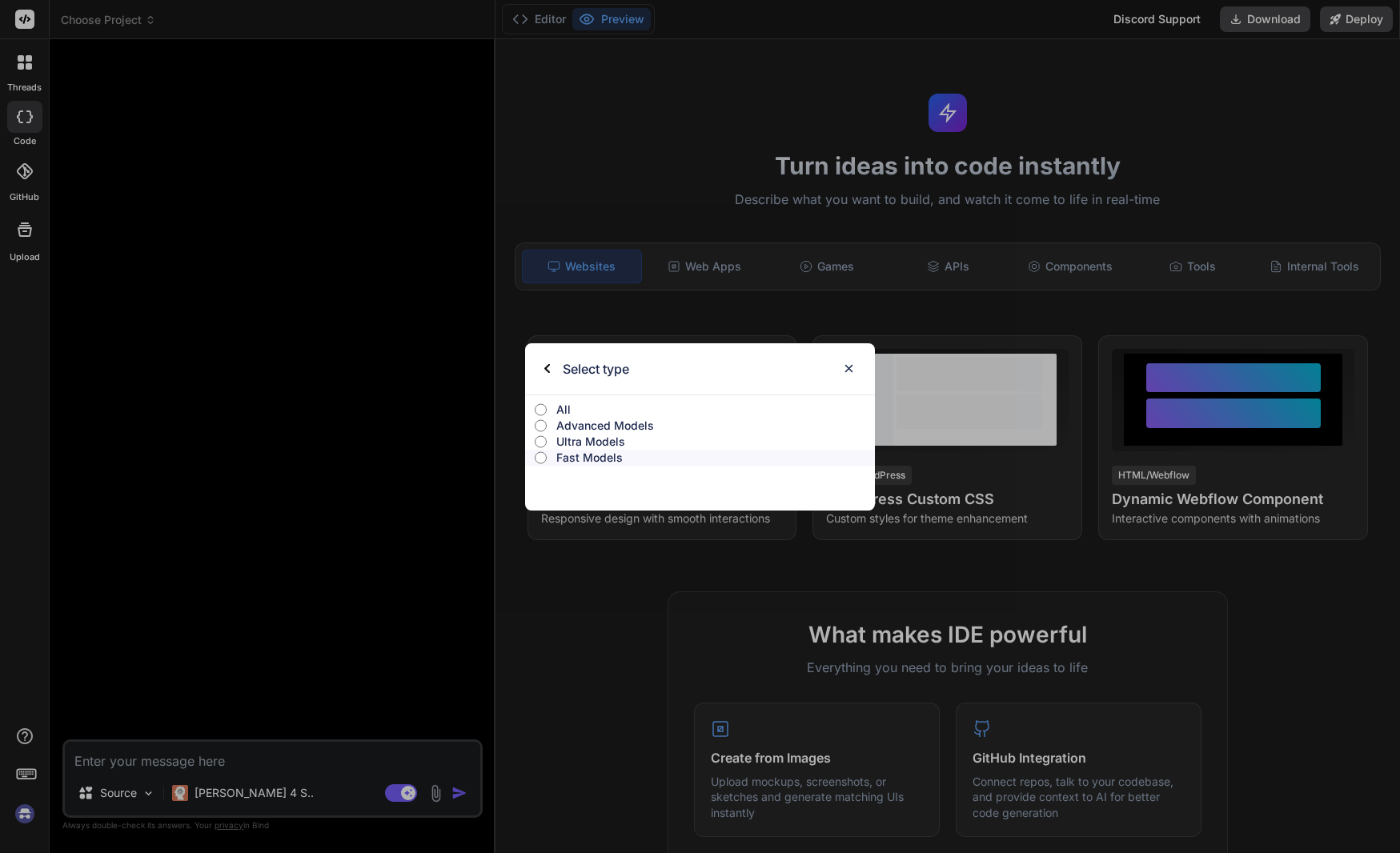
click at [567, 405] on p "All" at bounding box center [715, 409] width 318 height 16
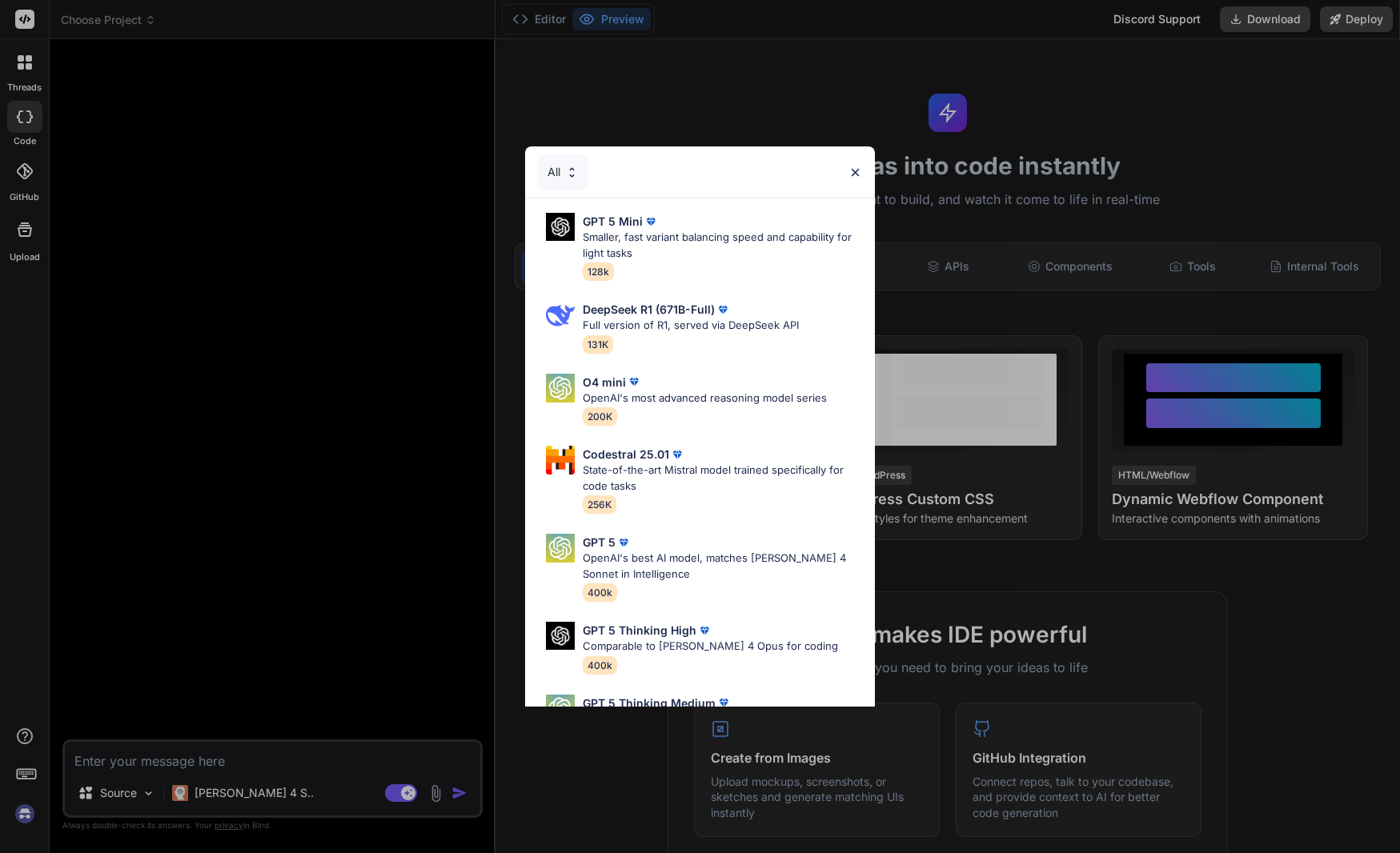
click at [284, 271] on div "All GPT 5 Mini Smaller, fast variant balancing speed and capability for light t…" at bounding box center [700, 426] width 1400 height 853
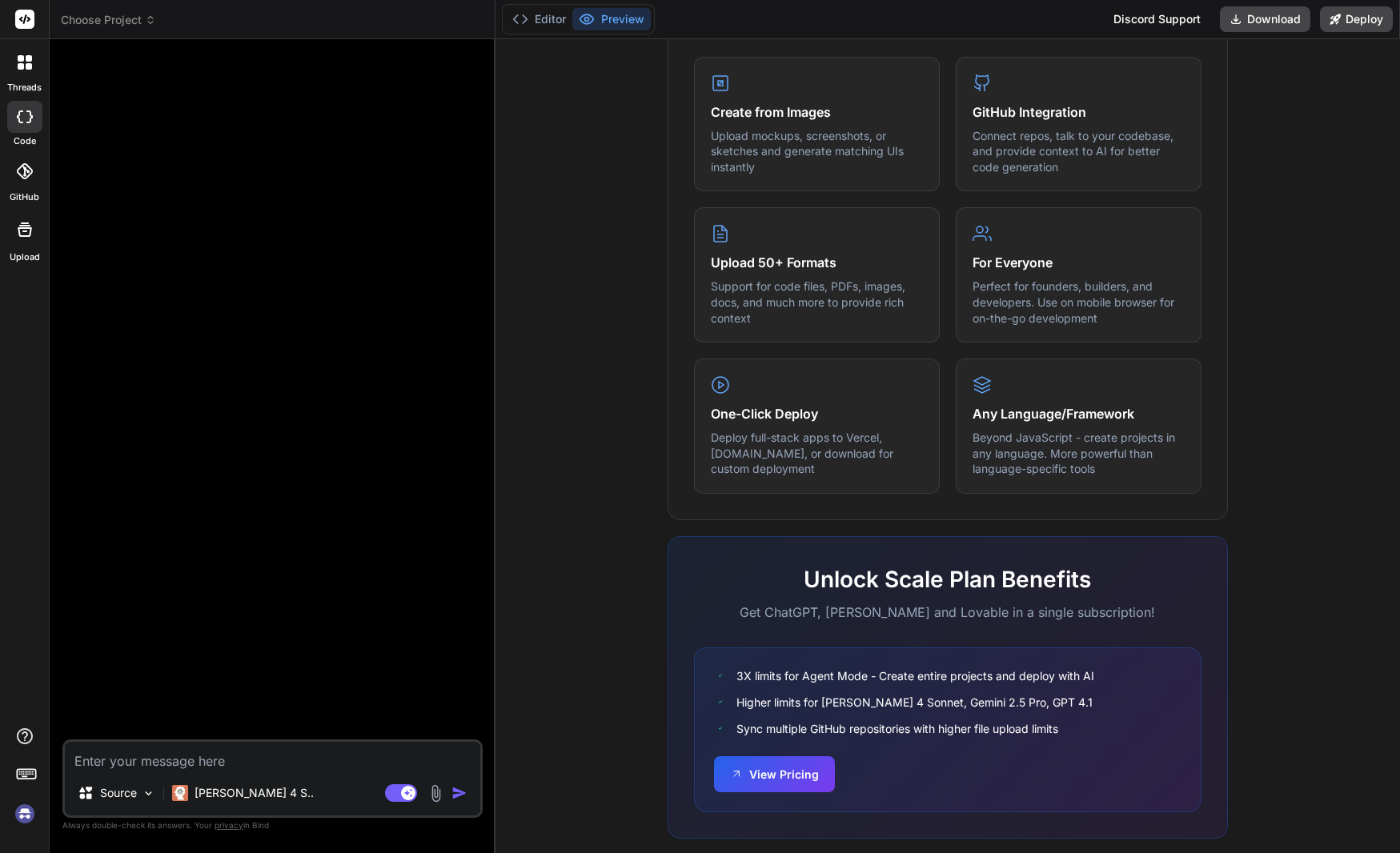
scroll to position [672, 0]
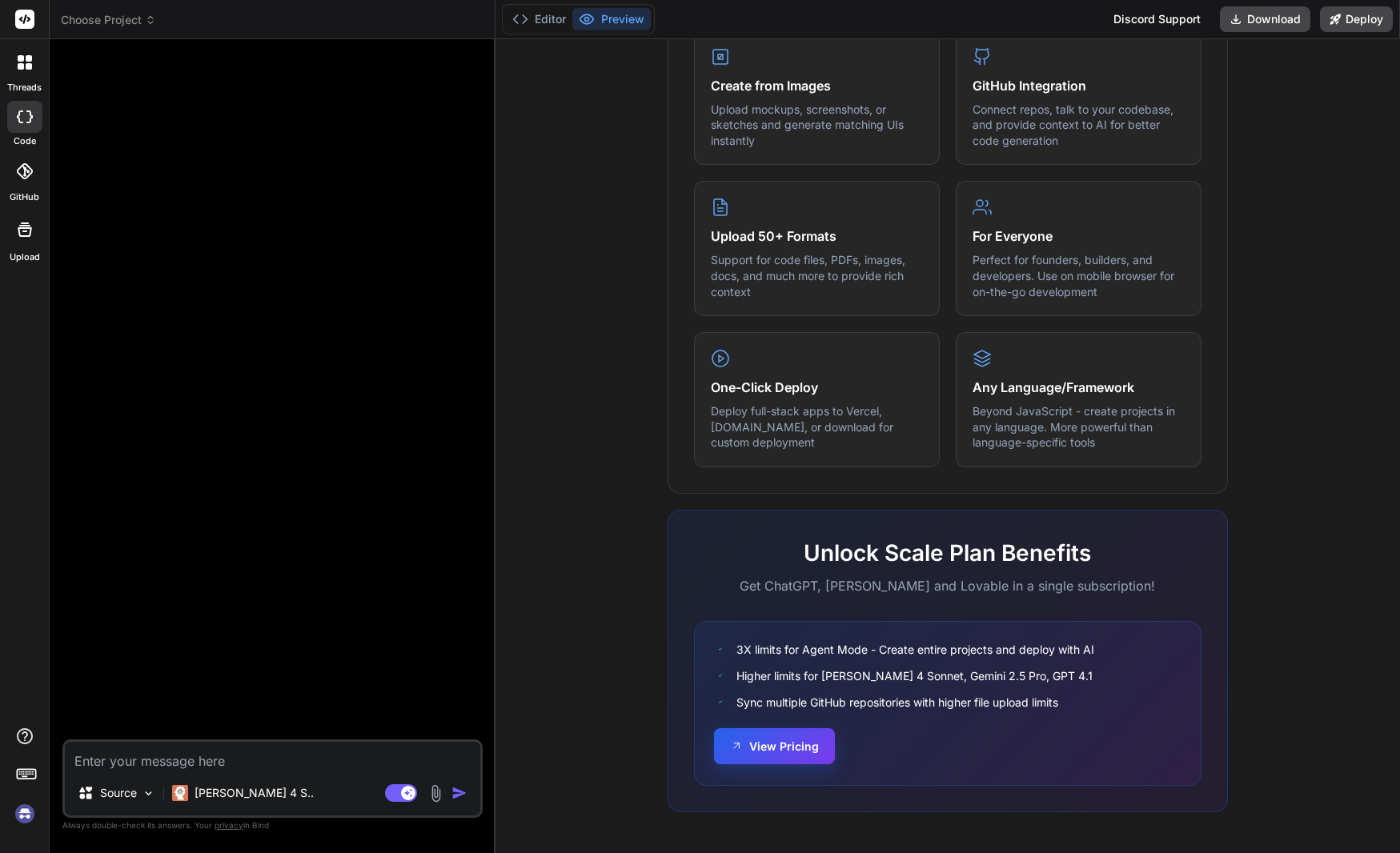
click at [794, 753] on button "View Pricing" at bounding box center [775, 746] width 121 height 36
